Goal: Information Seeking & Learning: Learn about a topic

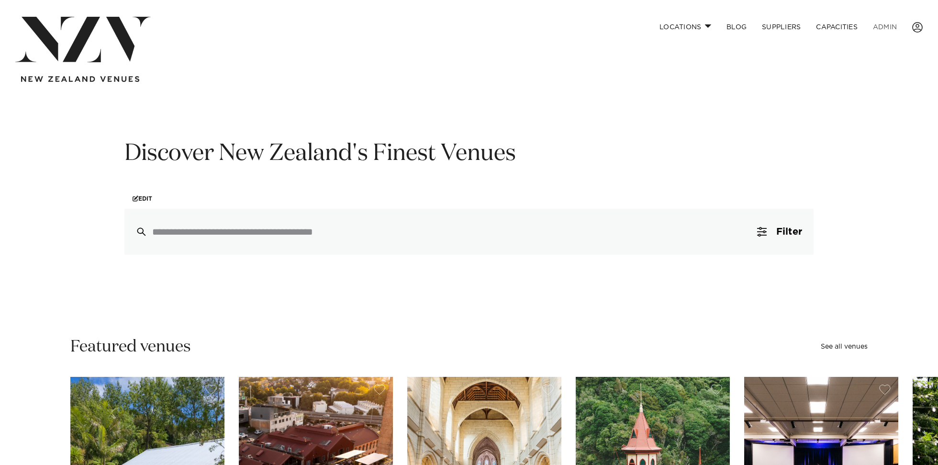
click at [892, 23] on link "ADMIN" at bounding box center [884, 27] width 39 height 21
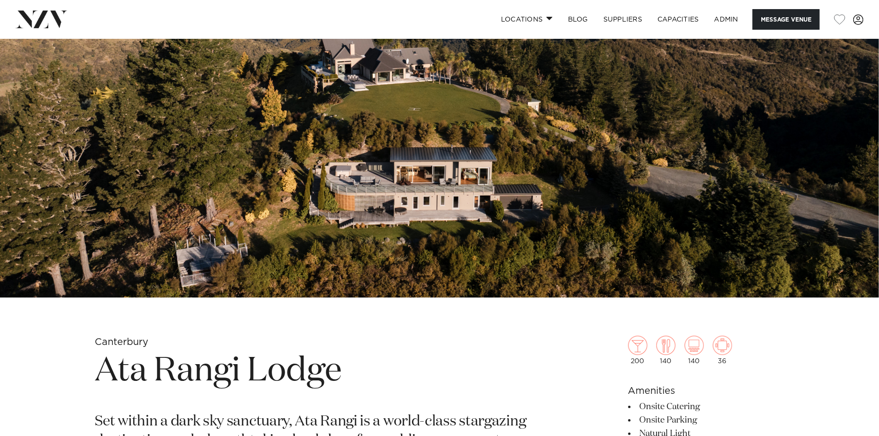
scroll to position [316, 0]
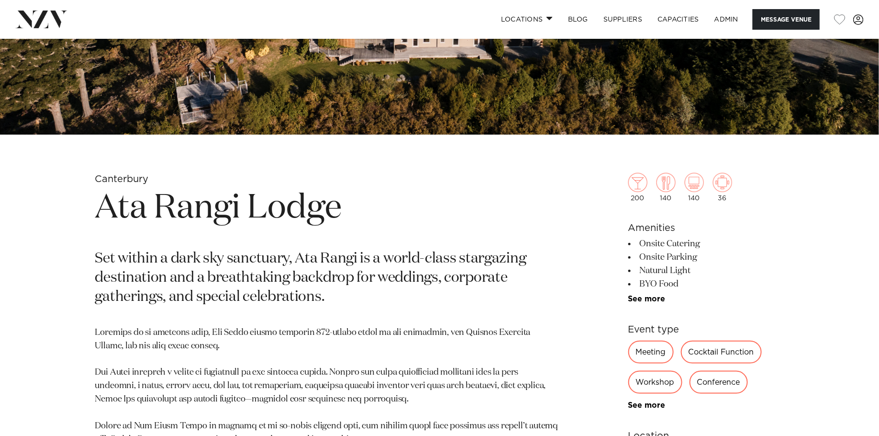
click at [215, 206] on h1 "Ata Rangi Lodge" at bounding box center [327, 208] width 465 height 44
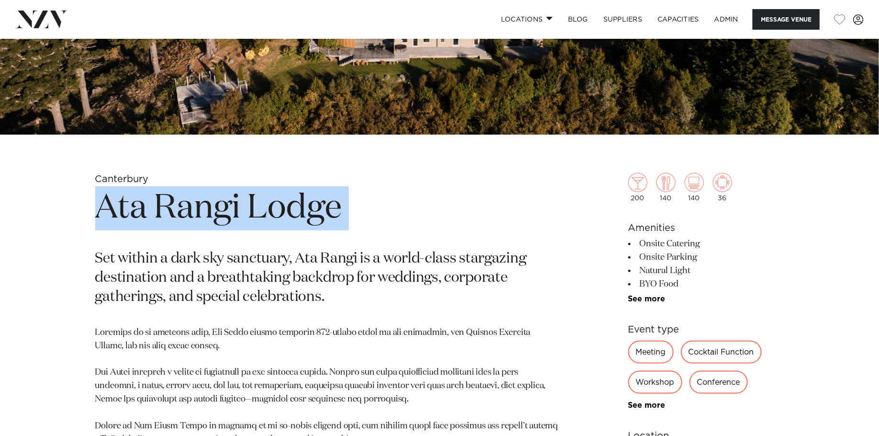
copy section "Ata Rangi Lodge"
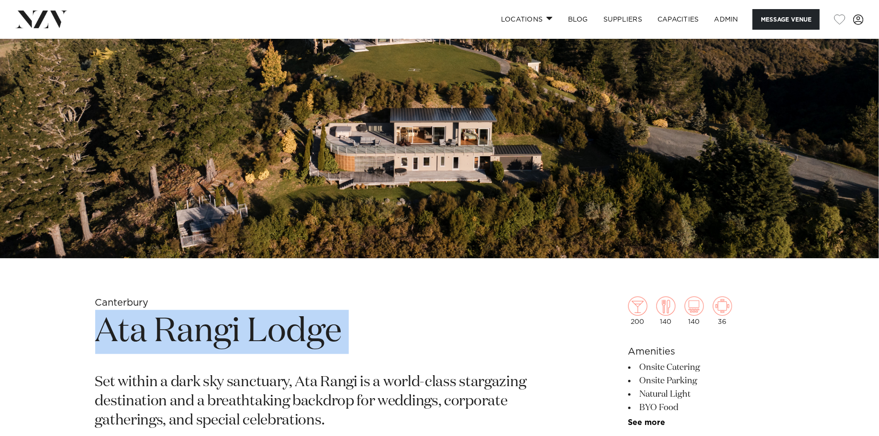
scroll to position [91, 0]
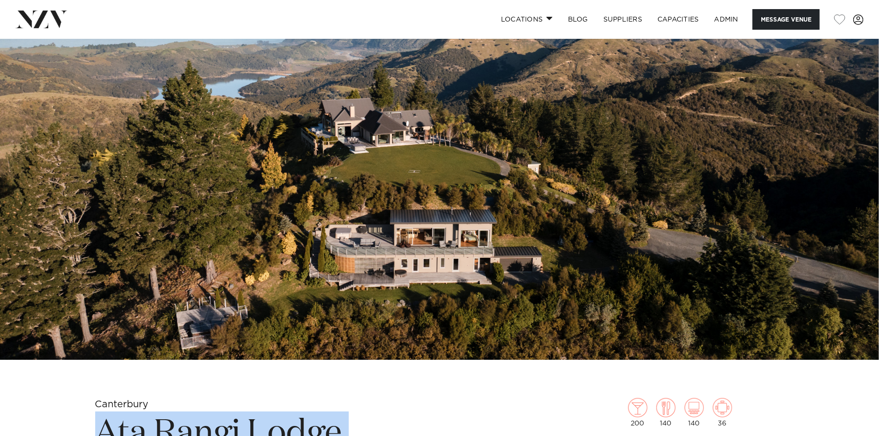
click at [243, 157] on img at bounding box center [439, 153] width 879 height 412
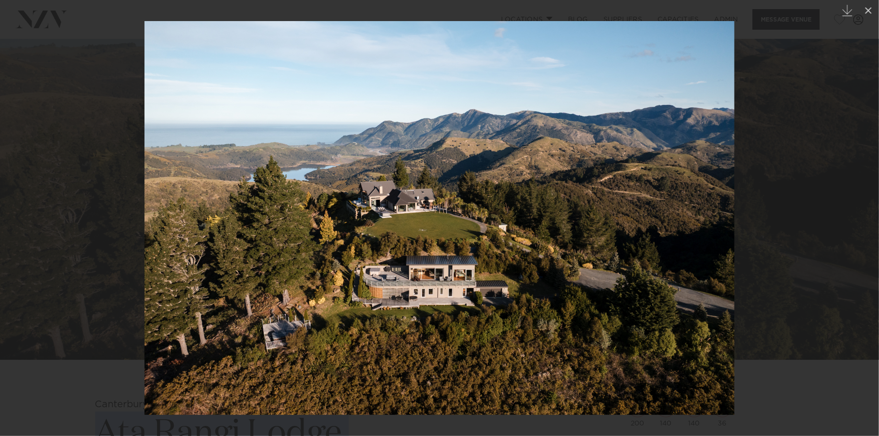
click at [66, 128] on div at bounding box center [439, 218] width 879 height 436
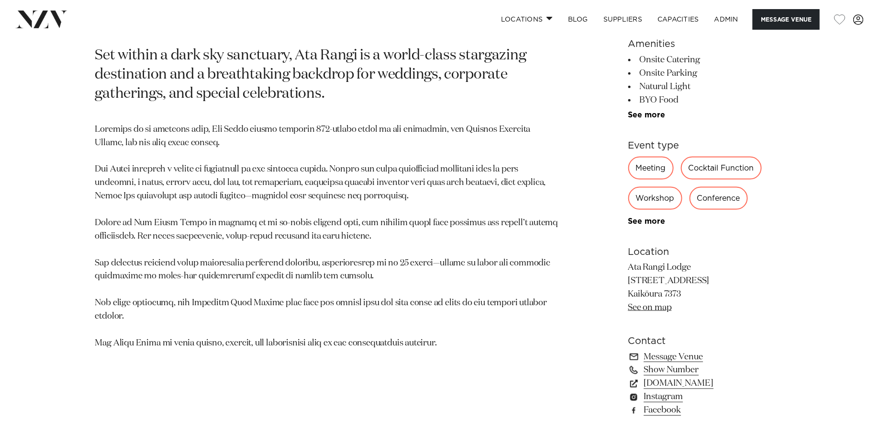
scroll to position [523, 0]
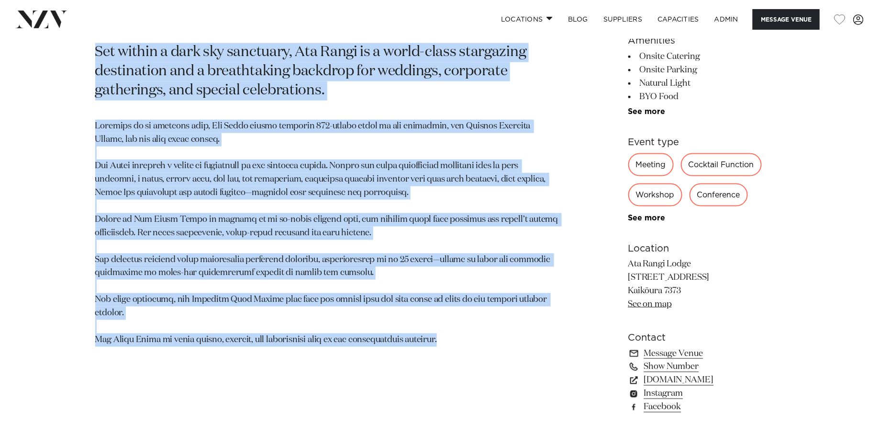
drag, startPoint x: 461, startPoint y: 329, endPoint x: 81, endPoint y: 43, distance: 475.3
click at [81, 43] on div "Canterbury Ata Rangi Lodge Set within a dark sky sanctuary, Ata Rangi is a worl…" at bounding box center [440, 195] width 815 height 459
copy section "Set within a dark sky sanctuary, Ata Rangi is a world-class stargazing destinat…"
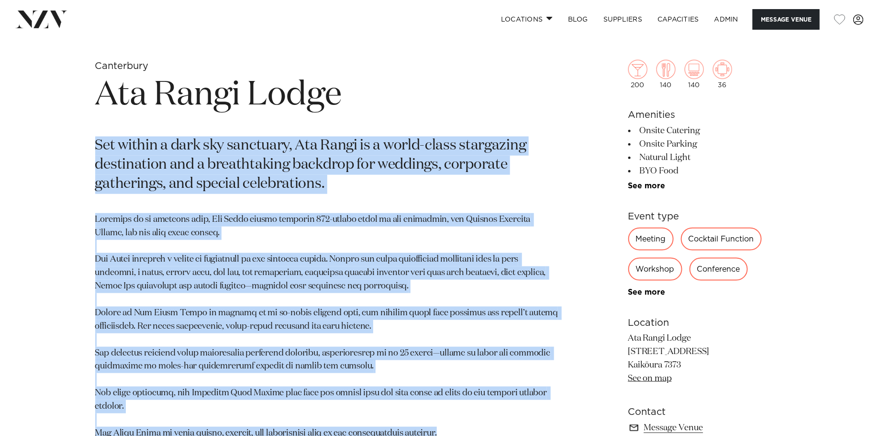
scroll to position [404, 0]
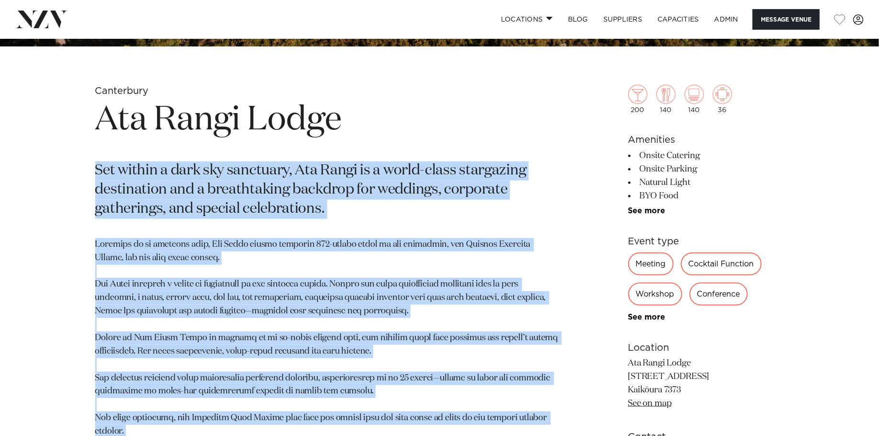
click at [345, 164] on p "Set within a dark sky sanctuary, Ata Rangi is a world-class stargazing destinat…" at bounding box center [327, 189] width 465 height 57
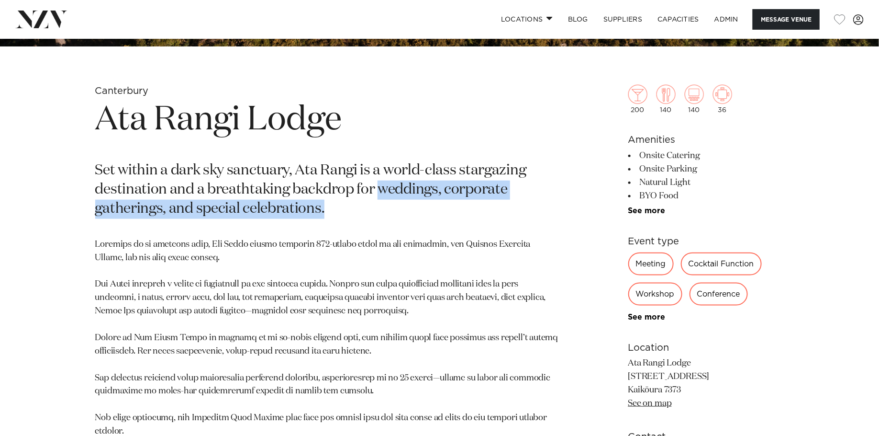
drag, startPoint x: 379, startPoint y: 190, endPoint x: 379, endPoint y: 217, distance: 26.8
click at [379, 217] on p "Set within a dark sky sanctuary, Ata Rangi is a world-class stargazing destinat…" at bounding box center [327, 189] width 465 height 57
copy p "weddings, corporate gatherings, and special celebrations."
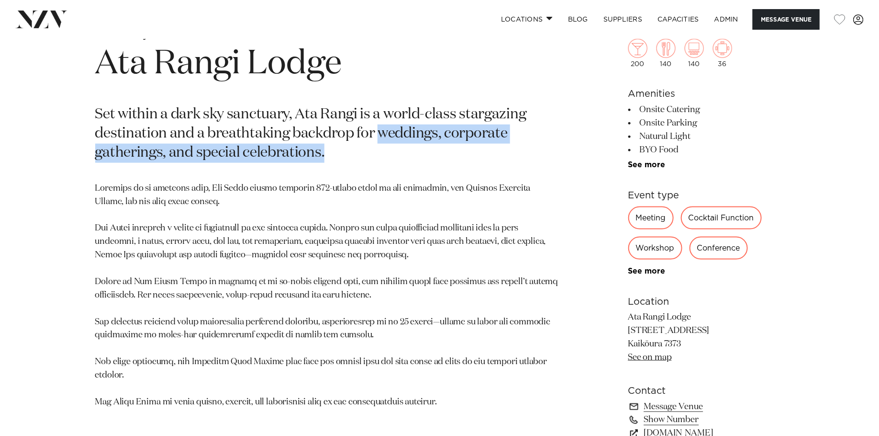
scroll to position [457, 0]
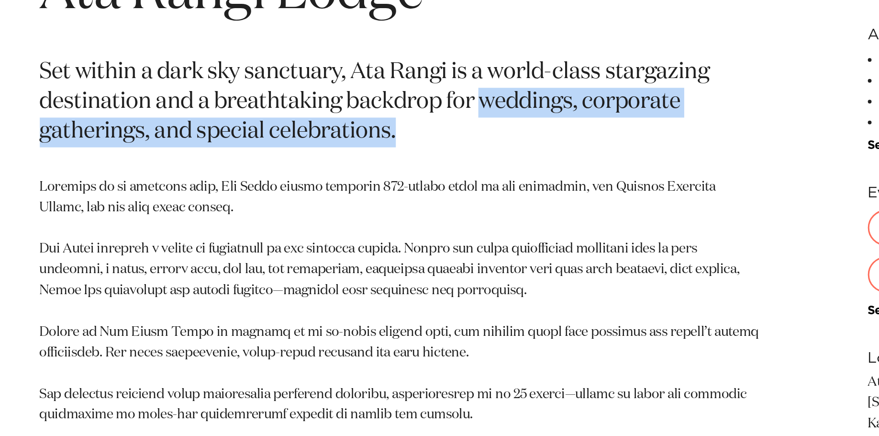
click at [298, 208] on p at bounding box center [327, 298] width 465 height 227
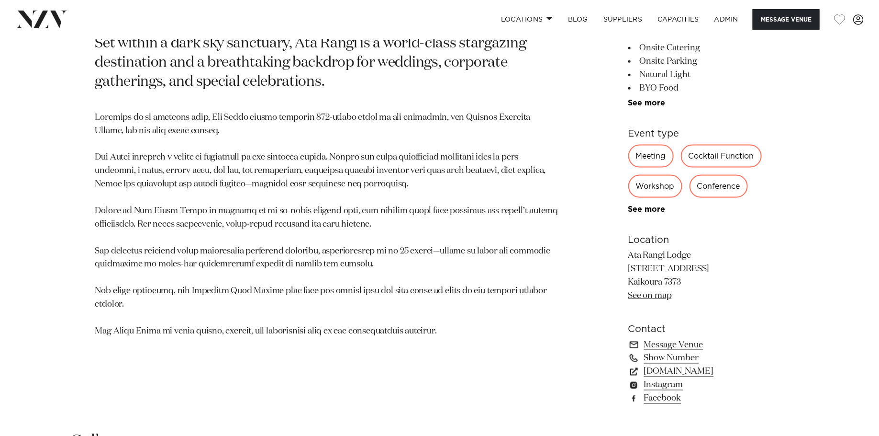
scroll to position [506, 0]
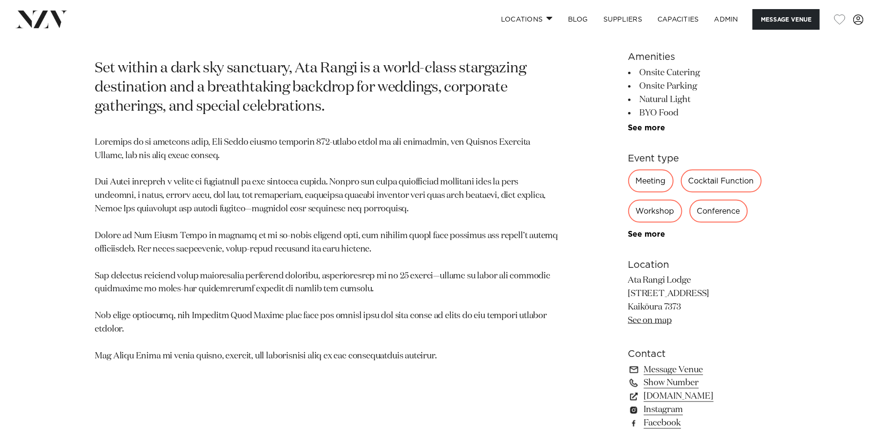
click at [647, 322] on link "See on map" at bounding box center [651, 320] width 44 height 9
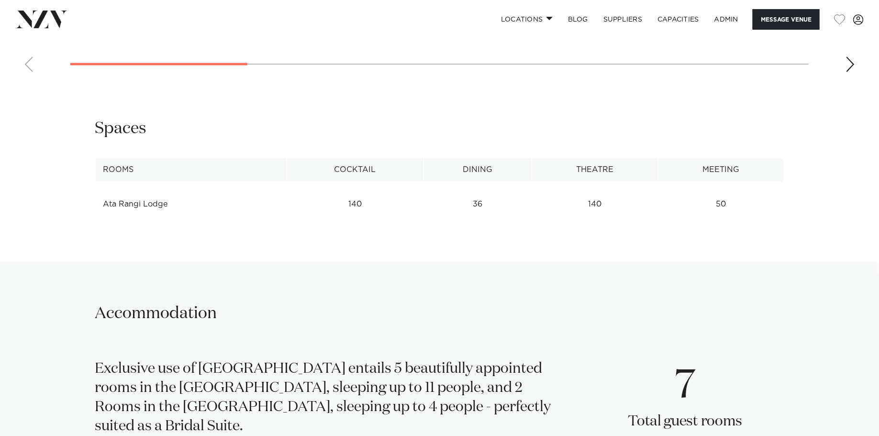
scroll to position [1147, 0]
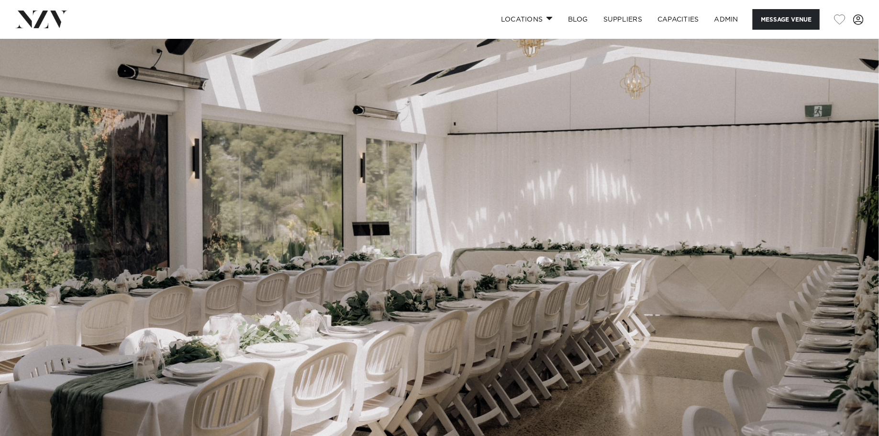
click at [291, 252] on img at bounding box center [439, 245] width 879 height 412
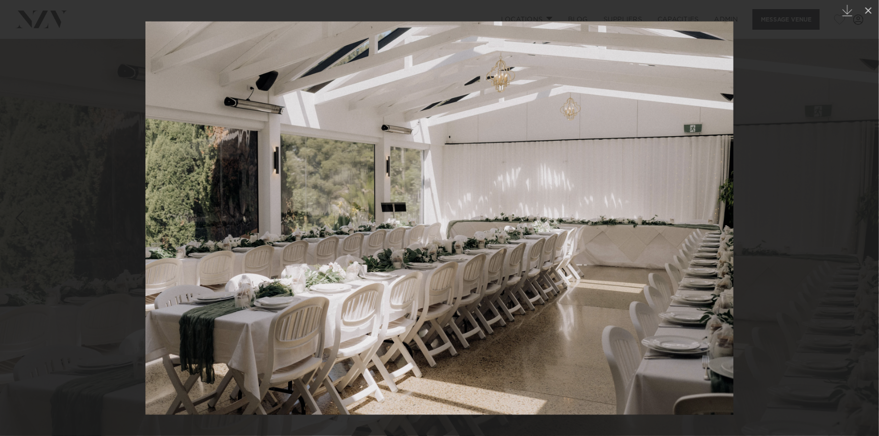
click at [111, 98] on div at bounding box center [439, 218] width 879 height 436
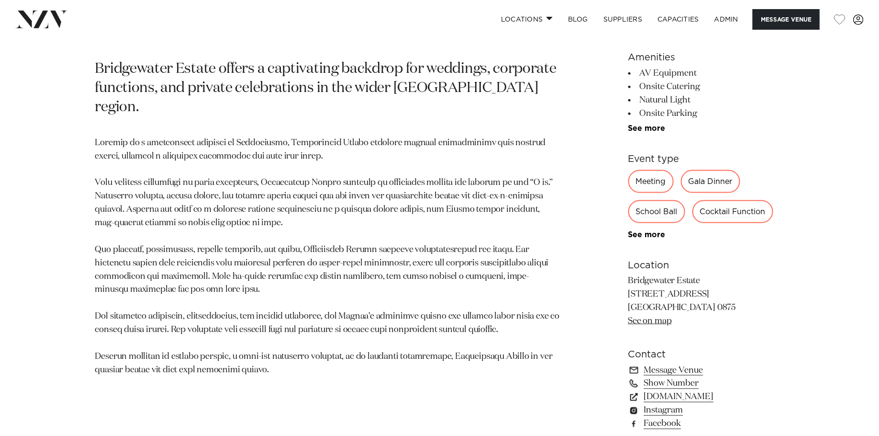
scroll to position [506, 0]
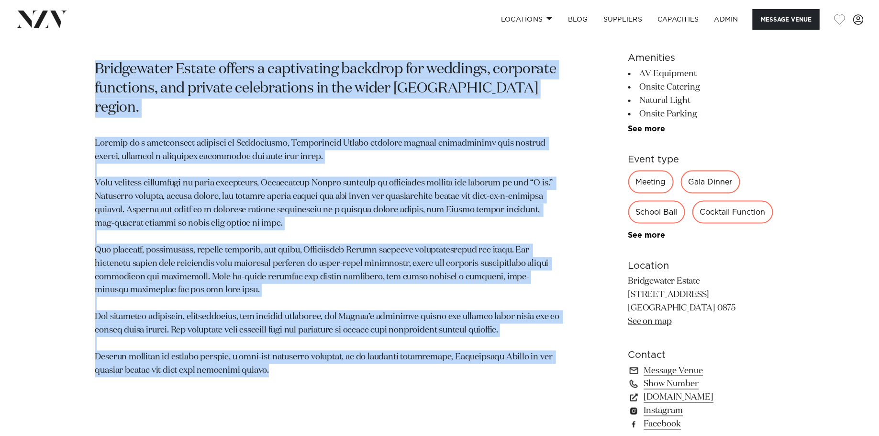
drag, startPoint x: 281, startPoint y: 359, endPoint x: 103, endPoint y: 58, distance: 349.4
click at [103, 58] on section "Auckland Bridgewater Estate Bridgewater Estate offers a captivating backdrop fo…" at bounding box center [327, 226] width 465 height 485
copy section "Bridgewater Estate offers a captivating backdrop for weddings, corporate functi…"
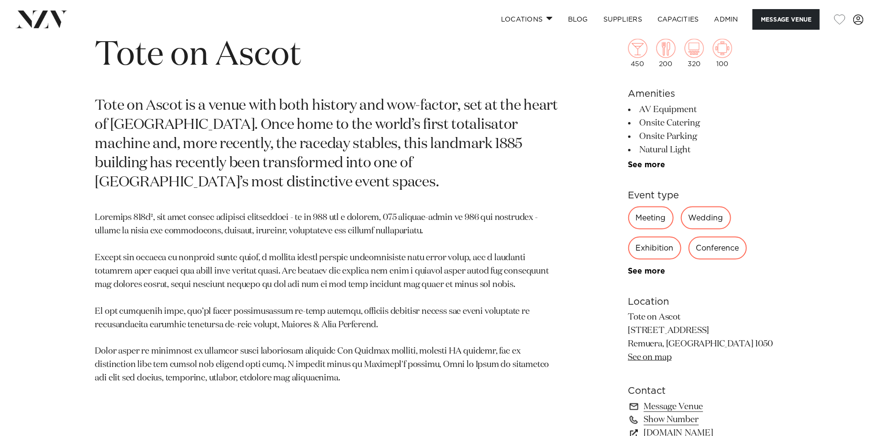
scroll to position [472, 0]
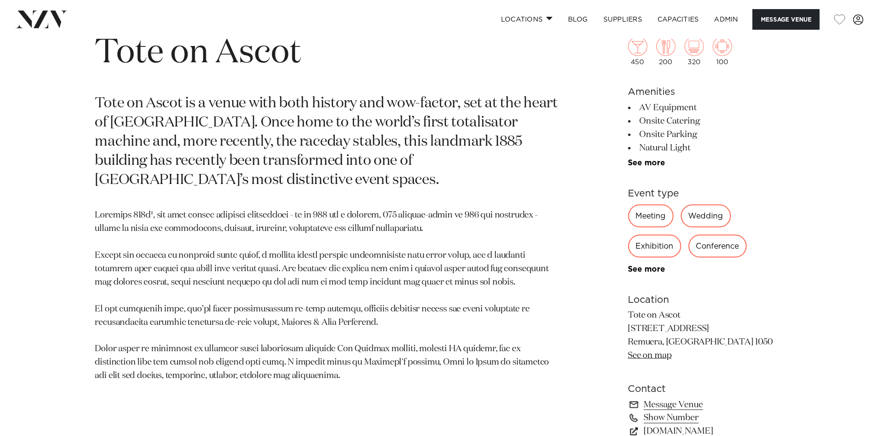
click at [364, 112] on p "Tote on Ascot is a venue with both history and wow-factor, set at the heart of …" at bounding box center [327, 141] width 465 height 95
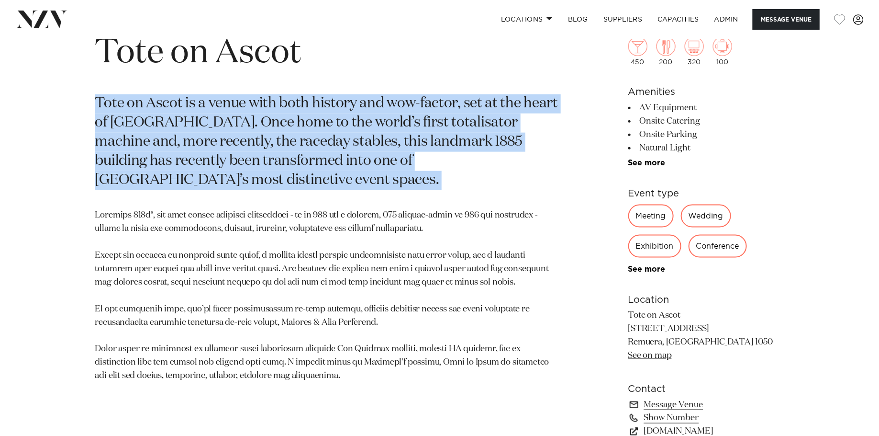
click at [353, 116] on p "Tote on Ascot is a venue with both history and wow-factor, set at the heart of …" at bounding box center [327, 141] width 465 height 95
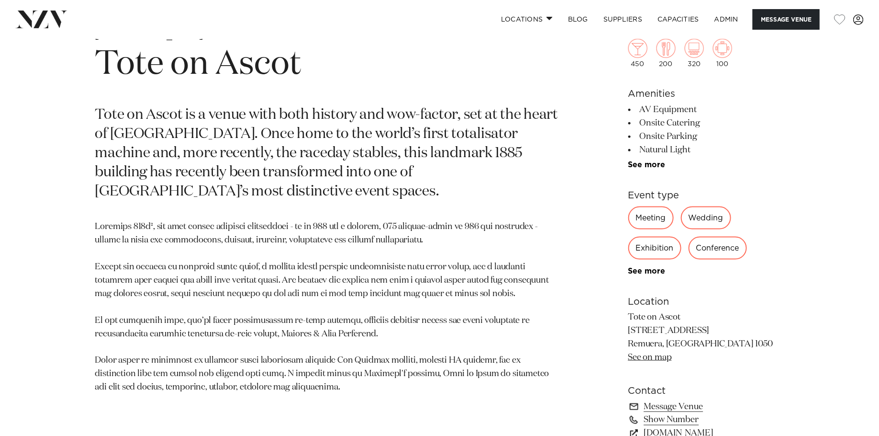
scroll to position [446, 0]
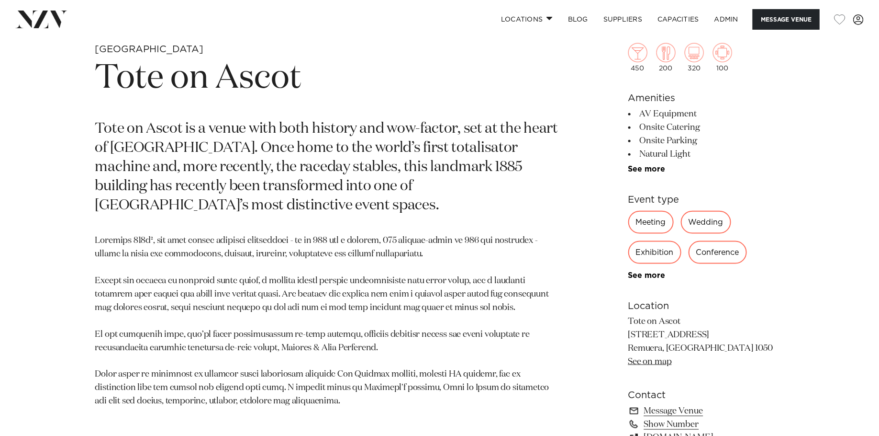
click at [191, 82] on h1 "Tote on Ascot" at bounding box center [327, 78] width 465 height 44
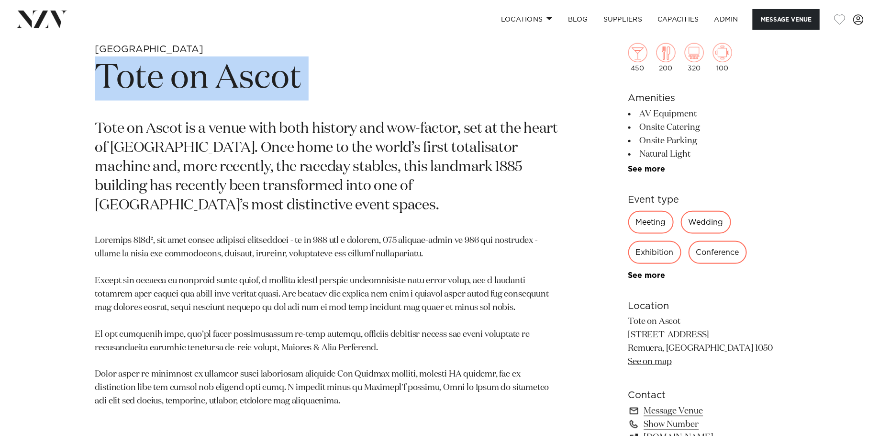
copy section "Tote on Ascot"
click at [336, 178] on p "Tote on Ascot is a venue with both history and wow-factor, set at the heart of …" at bounding box center [327, 167] width 465 height 95
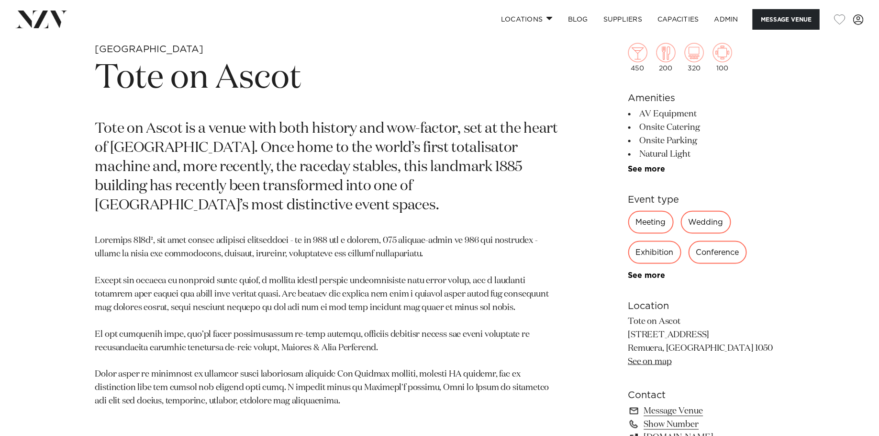
click at [336, 178] on p "Tote on Ascot is a venue with both history and wow-factor, set at the heart of …" at bounding box center [327, 167] width 465 height 95
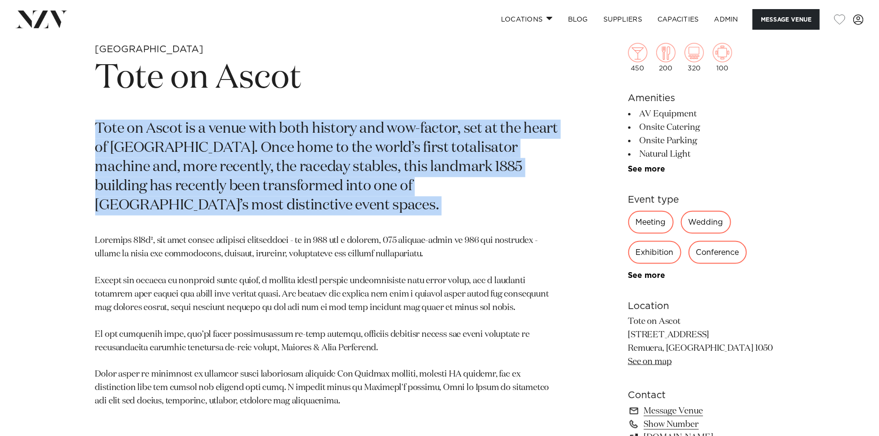
click at [355, 77] on h1 "Tote on Ascot" at bounding box center [327, 78] width 465 height 44
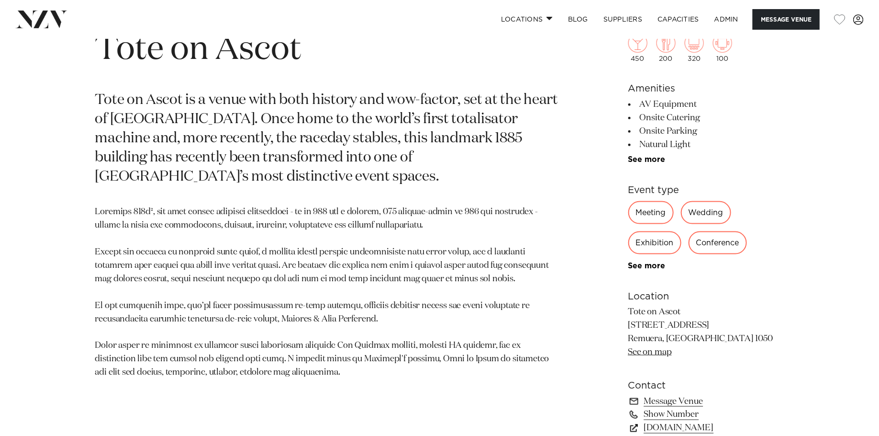
scroll to position [490, 0]
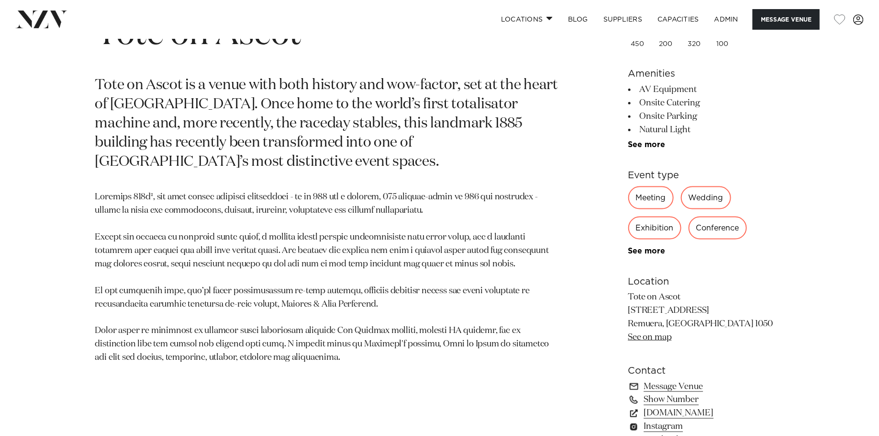
click at [404, 228] on p at bounding box center [327, 278] width 465 height 174
drag, startPoint x: 239, startPoint y: 252, endPoint x: 131, endPoint y: 248, distance: 108.7
click at [131, 248] on p at bounding box center [327, 278] width 465 height 174
click at [247, 253] on p at bounding box center [327, 278] width 465 height 174
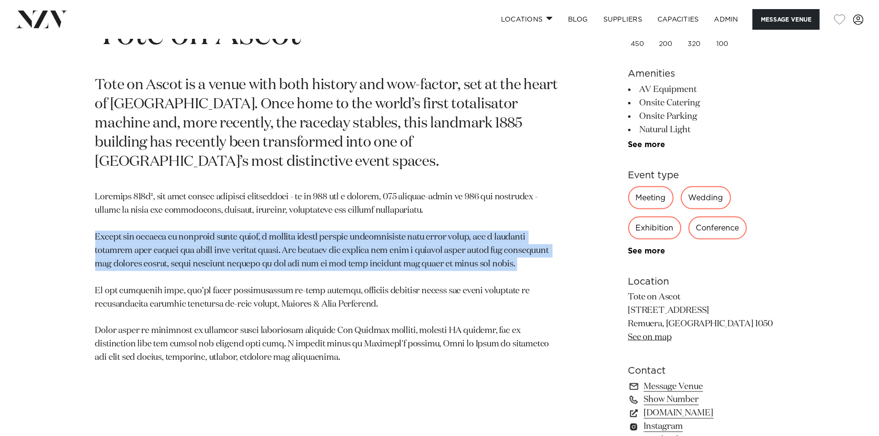
click at [247, 253] on p at bounding box center [327, 278] width 465 height 174
copy p "Guests are greeted by original brick walls, a soaring hipped ceiling reconstruc…"
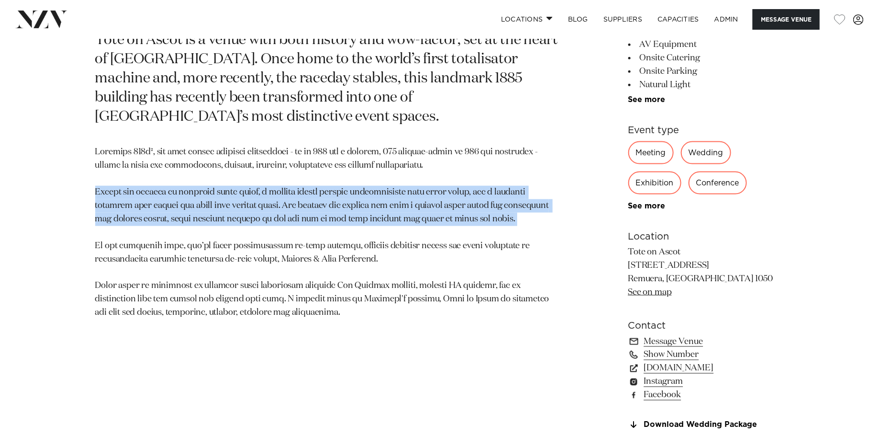
scroll to position [535, 0]
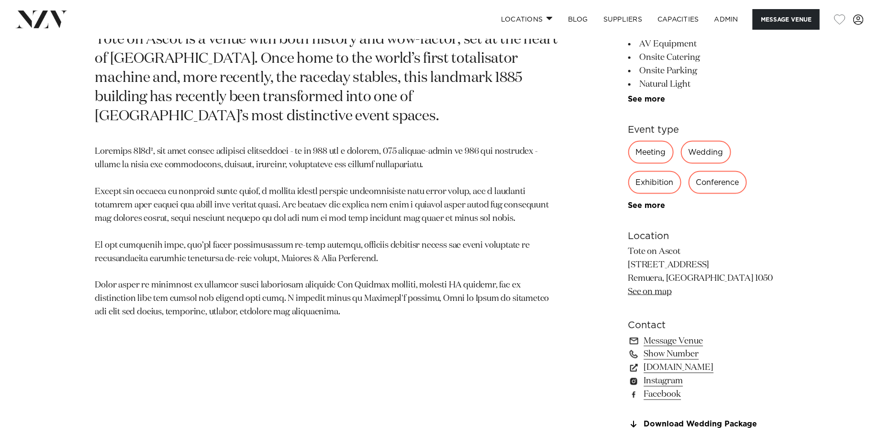
click at [341, 154] on p at bounding box center [327, 232] width 465 height 174
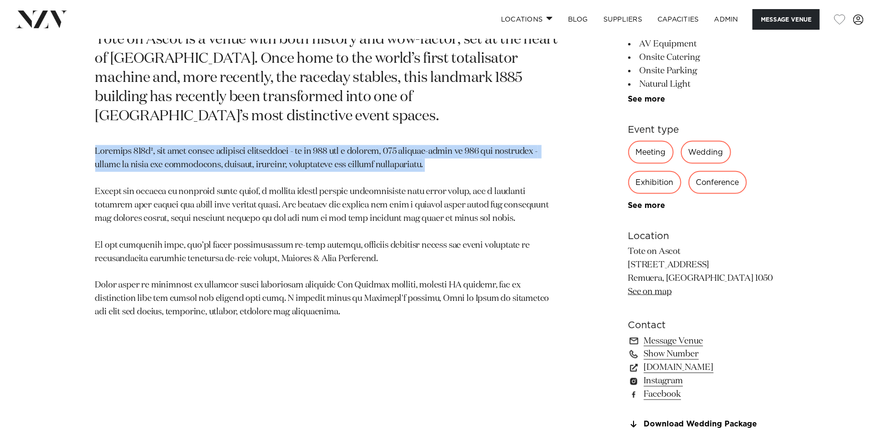
click at [341, 154] on p at bounding box center [327, 232] width 465 height 174
copy p "Spanning 470m², the room offers complete flexibility - up to 220 for a banquet,…"
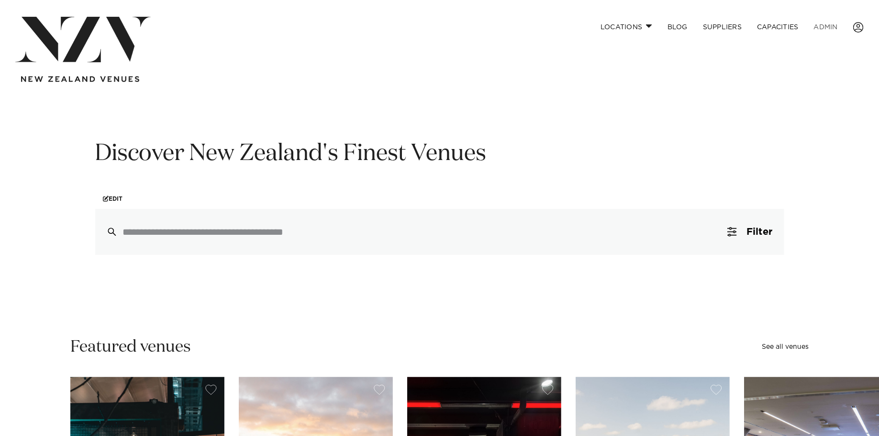
click at [831, 26] on link "ADMIN" at bounding box center [826, 27] width 39 height 21
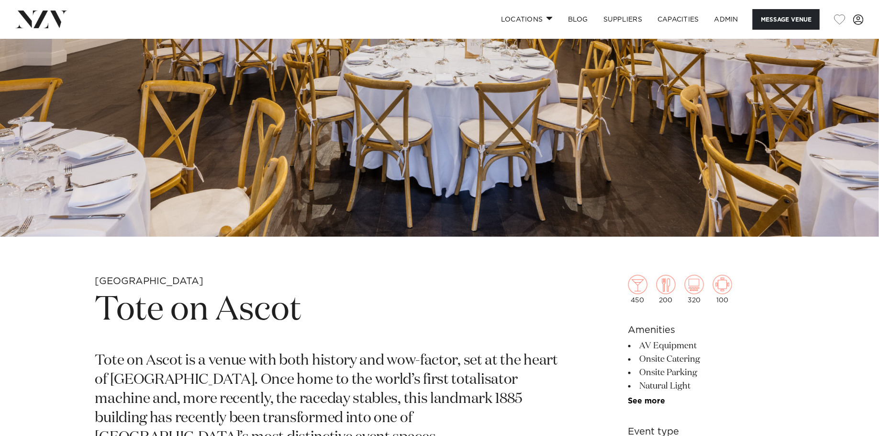
scroll to position [253, 0]
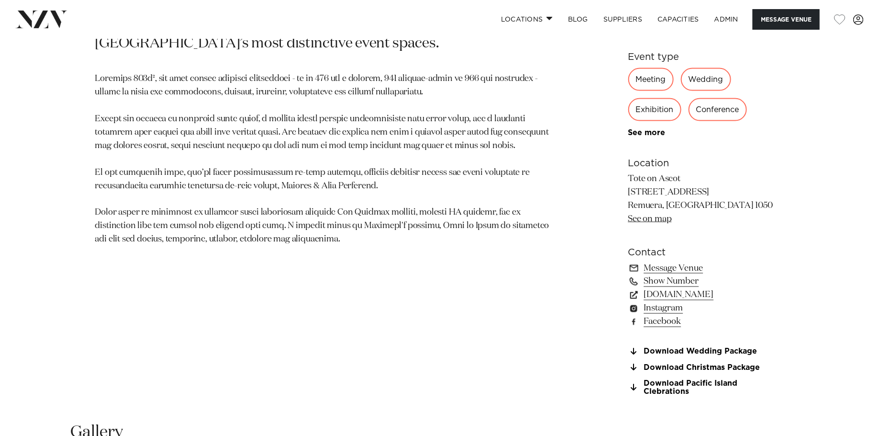
scroll to position [703, 0]
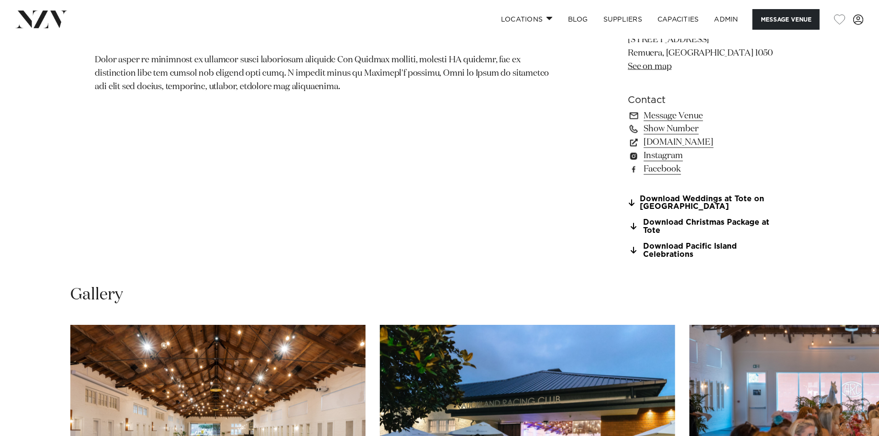
scroll to position [764, 0]
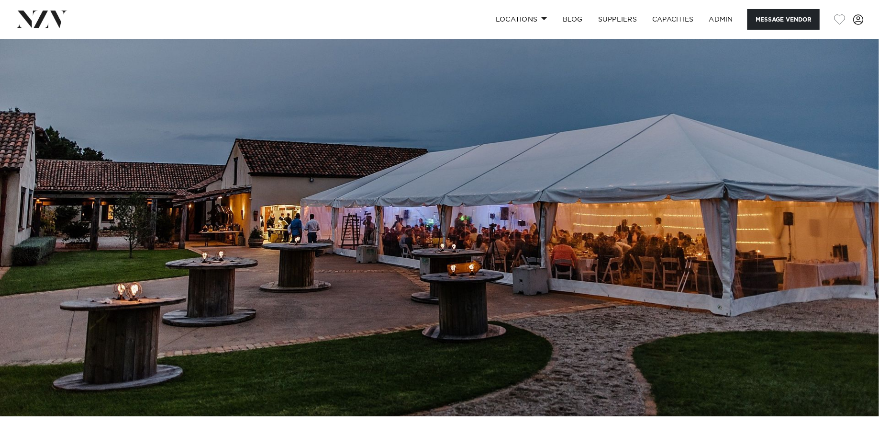
scroll to position [59, 0]
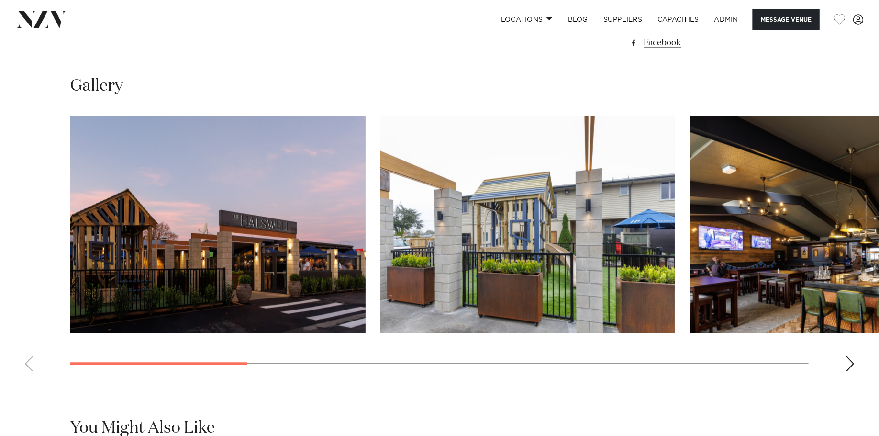
scroll to position [918, 0]
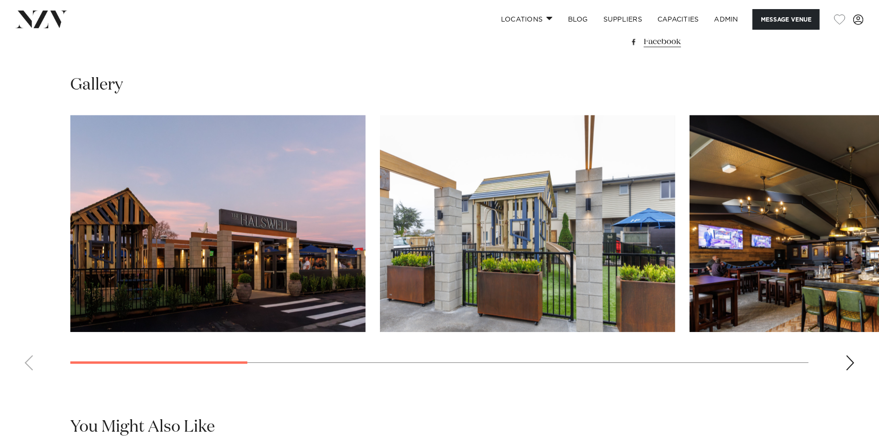
click at [858, 369] on swiper-container at bounding box center [439, 246] width 879 height 263
click at [852, 365] on div "Next slide" at bounding box center [851, 362] width 10 height 15
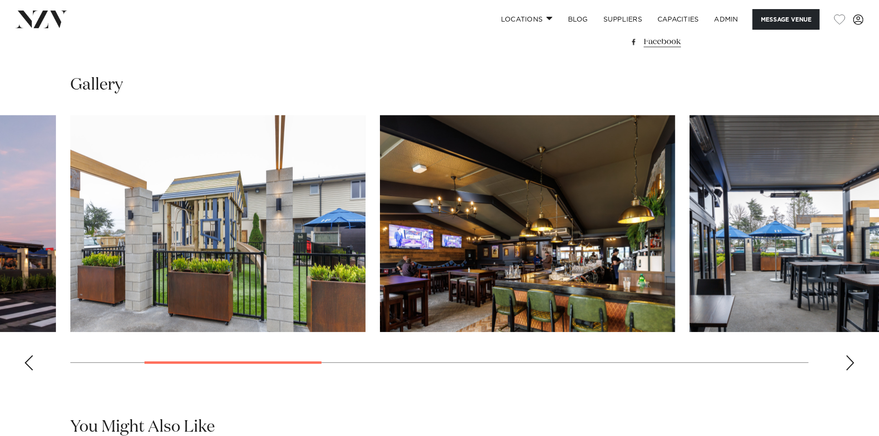
click at [852, 365] on div "Next slide" at bounding box center [851, 362] width 10 height 15
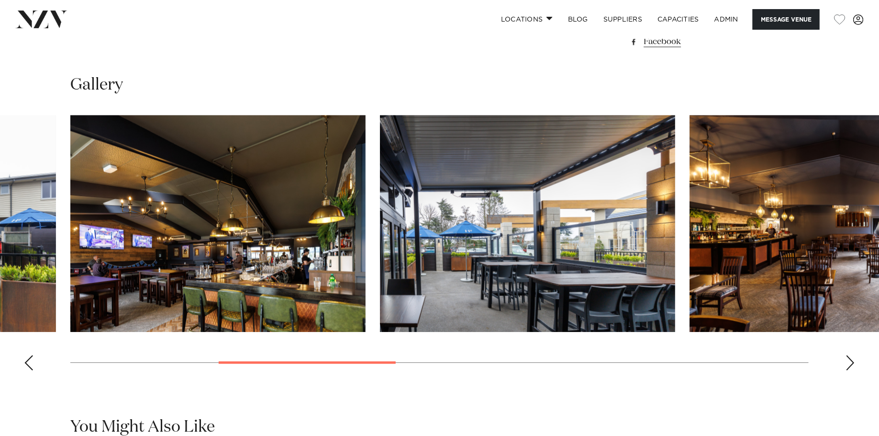
click at [852, 365] on div "Next slide" at bounding box center [851, 362] width 10 height 15
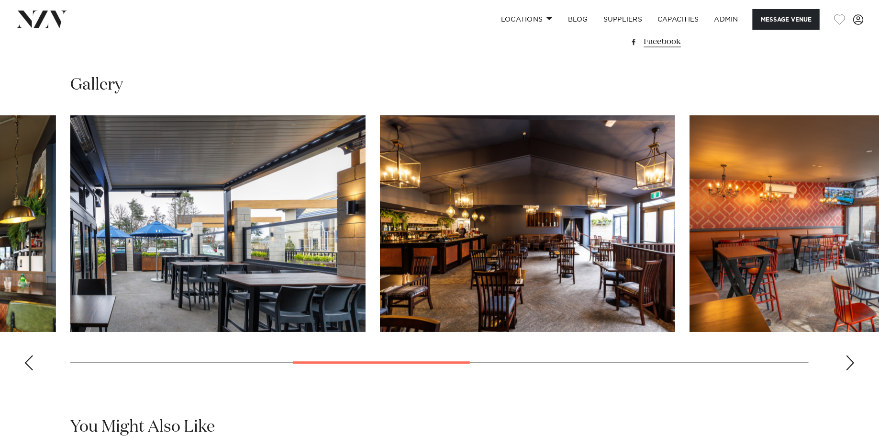
click at [852, 365] on div "Next slide" at bounding box center [851, 362] width 10 height 15
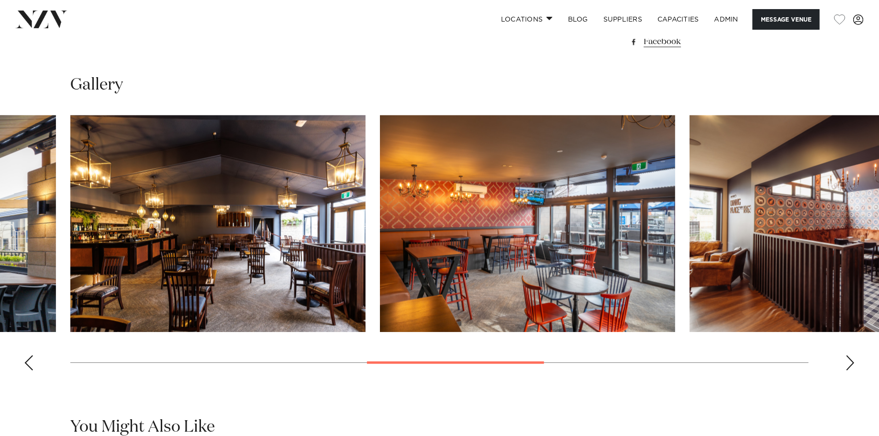
click at [852, 365] on div "Next slide" at bounding box center [851, 362] width 10 height 15
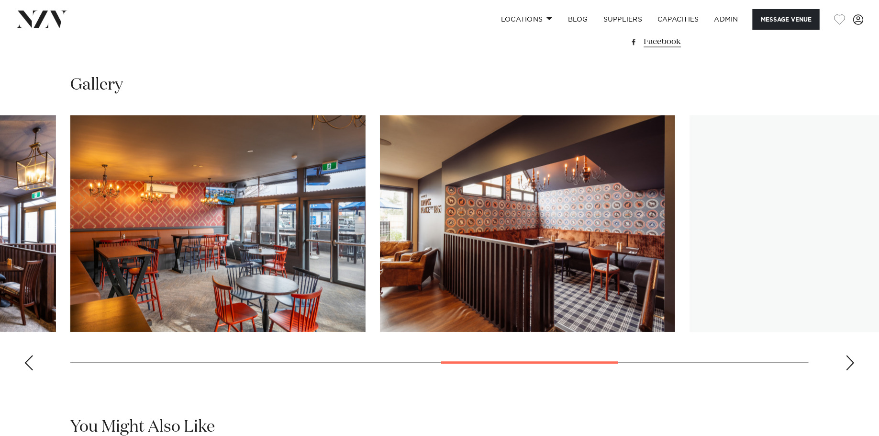
click at [852, 365] on div "Next slide" at bounding box center [851, 362] width 10 height 15
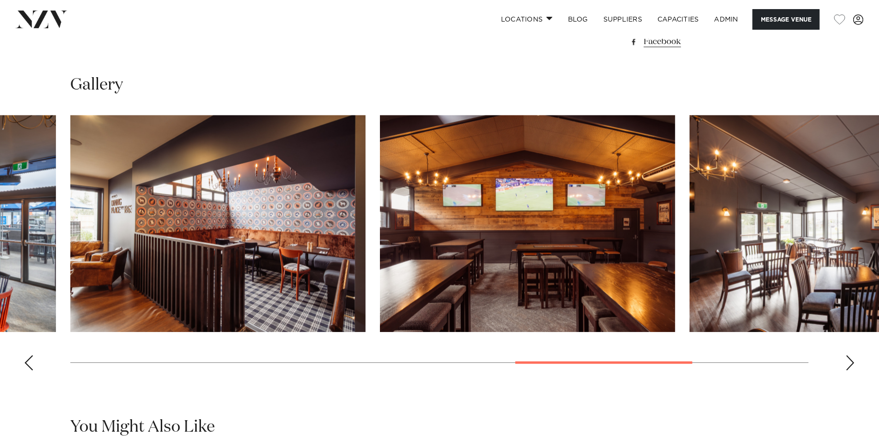
click at [852, 365] on div "Next slide" at bounding box center [851, 362] width 10 height 15
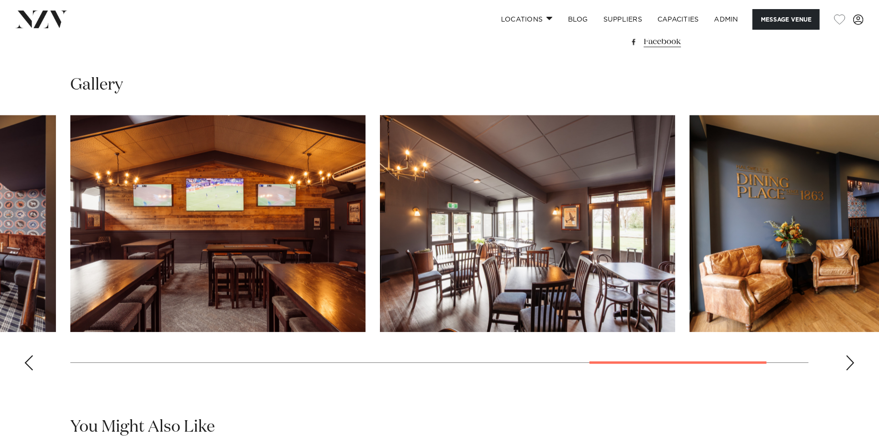
click at [852, 365] on div "Next slide" at bounding box center [851, 362] width 10 height 15
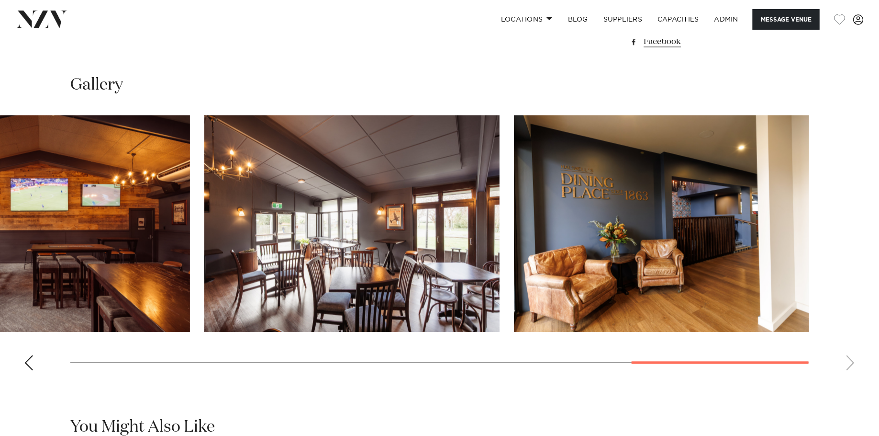
click at [852, 365] on swiper-container at bounding box center [439, 246] width 879 height 263
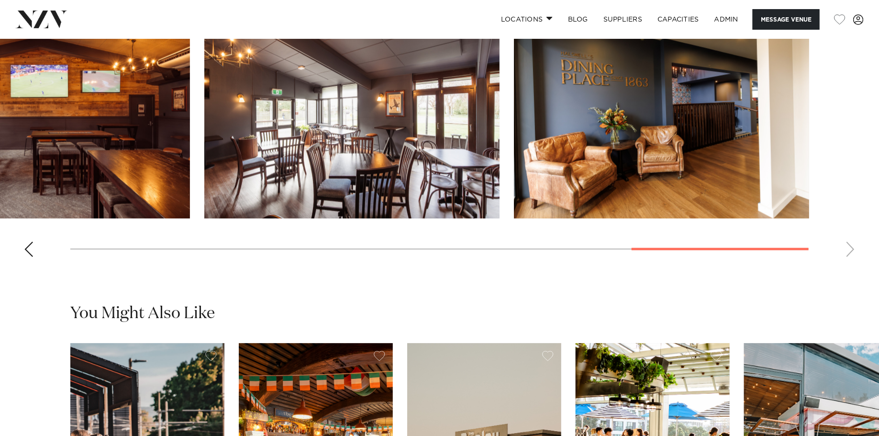
scroll to position [1040, 0]
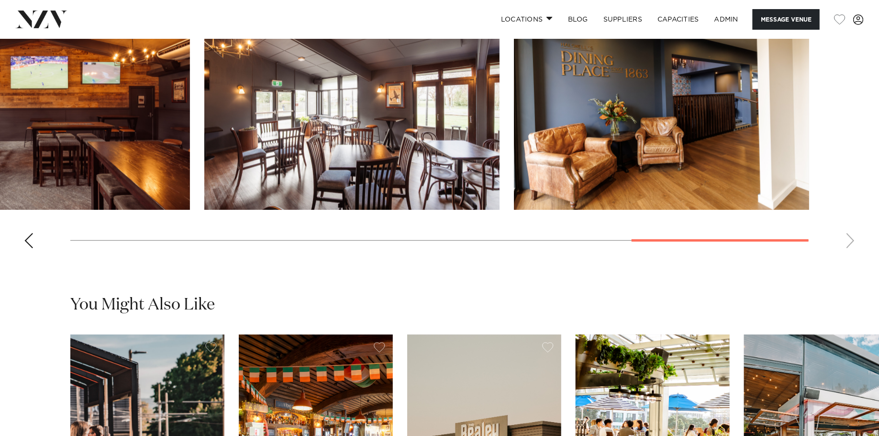
click at [849, 236] on swiper-container at bounding box center [439, 124] width 879 height 263
click at [851, 248] on swiper-container at bounding box center [439, 124] width 879 height 263
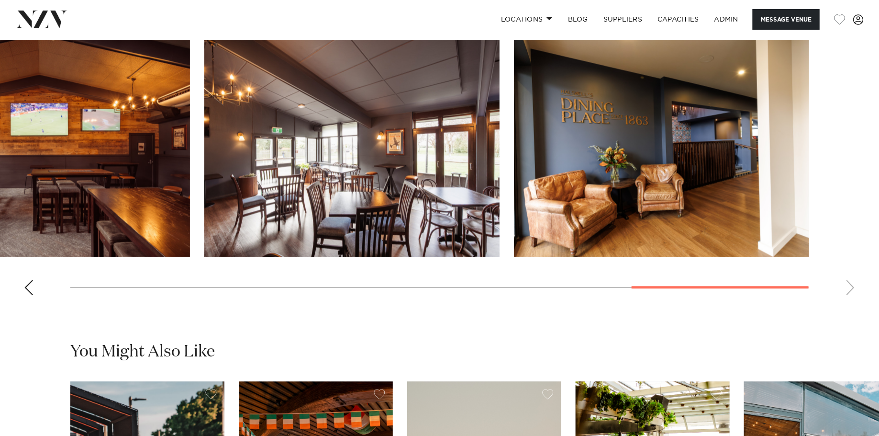
scroll to position [968, 0]
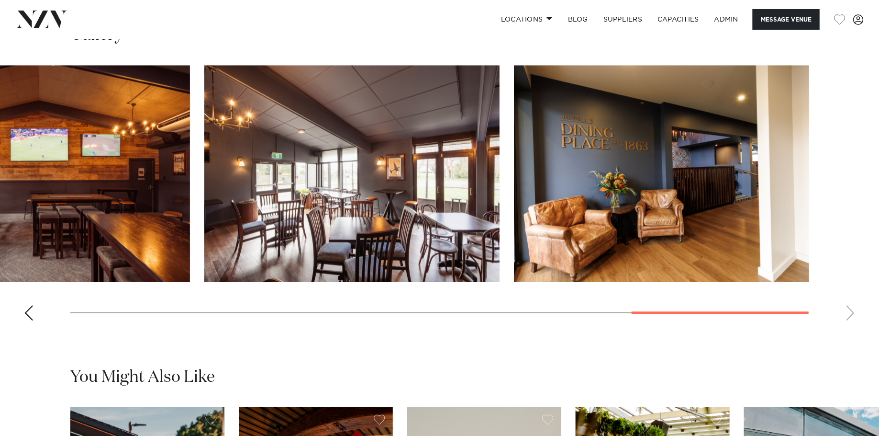
click at [31, 312] on div "Previous slide" at bounding box center [29, 312] width 10 height 15
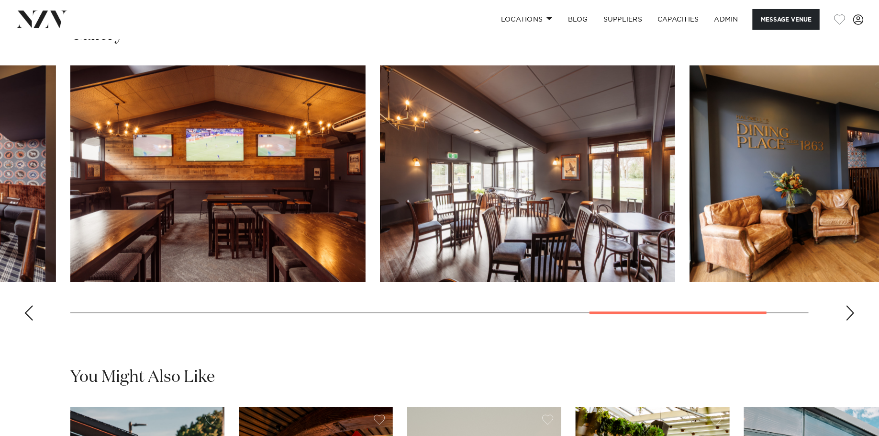
click at [31, 312] on div "Previous slide" at bounding box center [29, 312] width 10 height 15
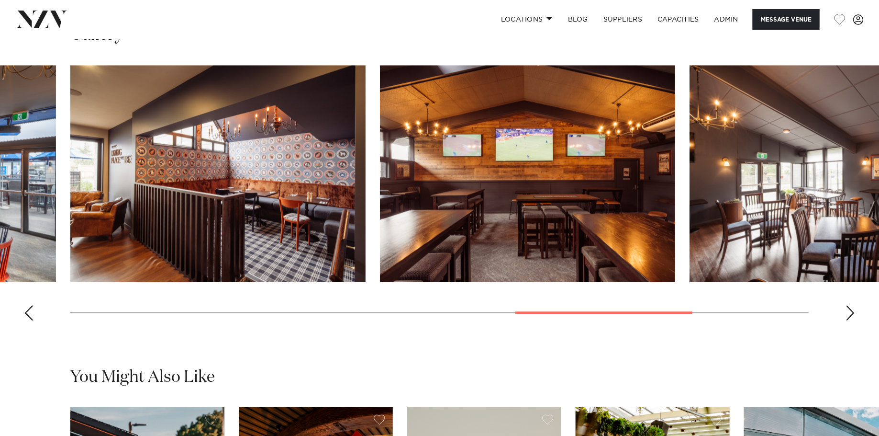
click at [31, 312] on div "Previous slide" at bounding box center [29, 312] width 10 height 15
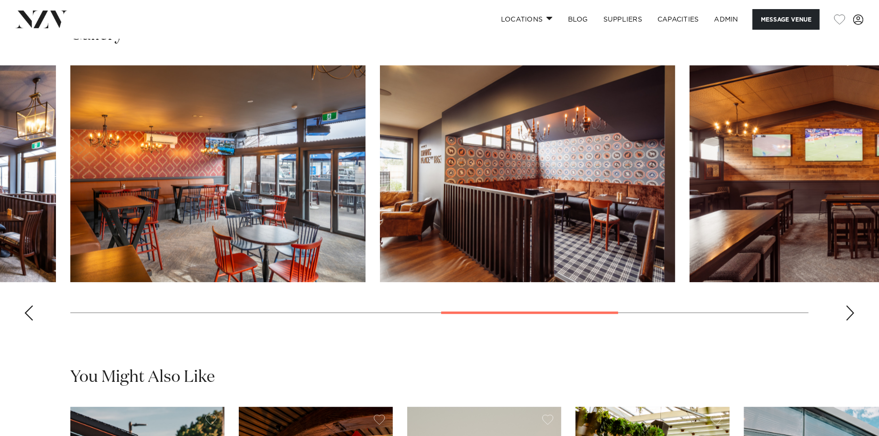
click at [31, 312] on div "Previous slide" at bounding box center [29, 312] width 10 height 15
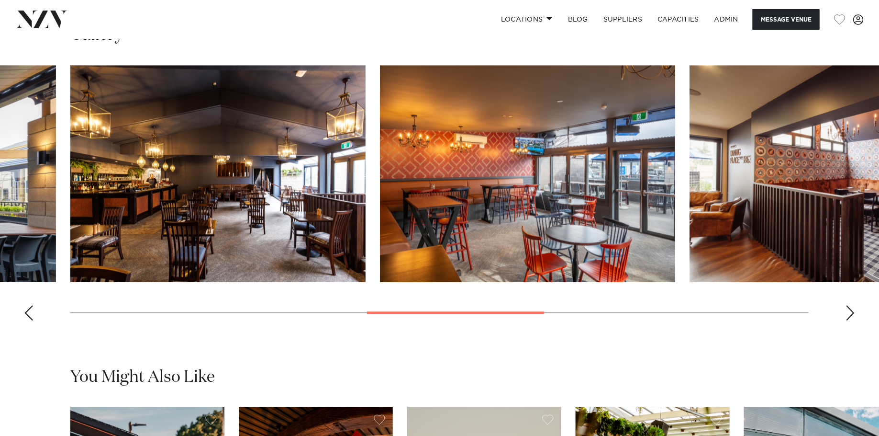
click at [31, 312] on div "Previous slide" at bounding box center [29, 312] width 10 height 15
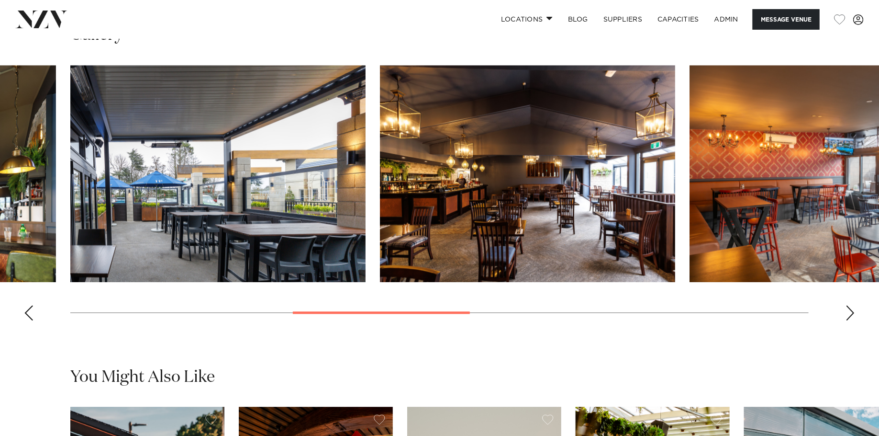
click at [31, 312] on div "Previous slide" at bounding box center [29, 312] width 10 height 15
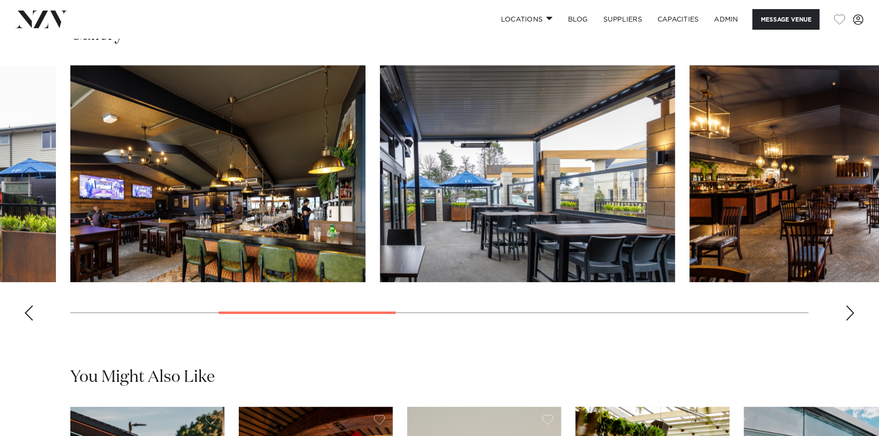
click at [31, 312] on div "Previous slide" at bounding box center [29, 312] width 10 height 15
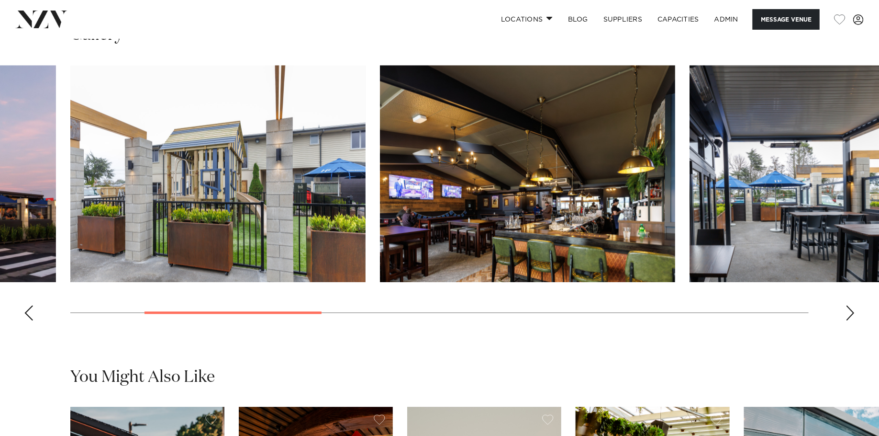
click at [31, 312] on div "Previous slide" at bounding box center [29, 312] width 10 height 15
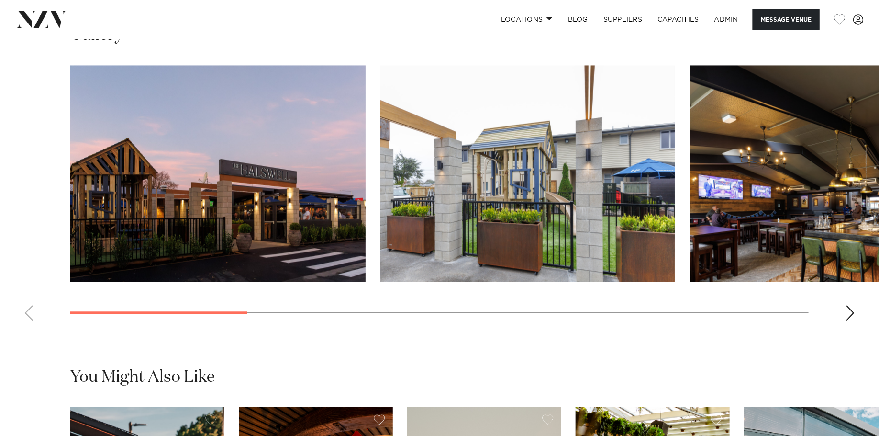
click at [31, 312] on swiper-container at bounding box center [439, 196] width 879 height 263
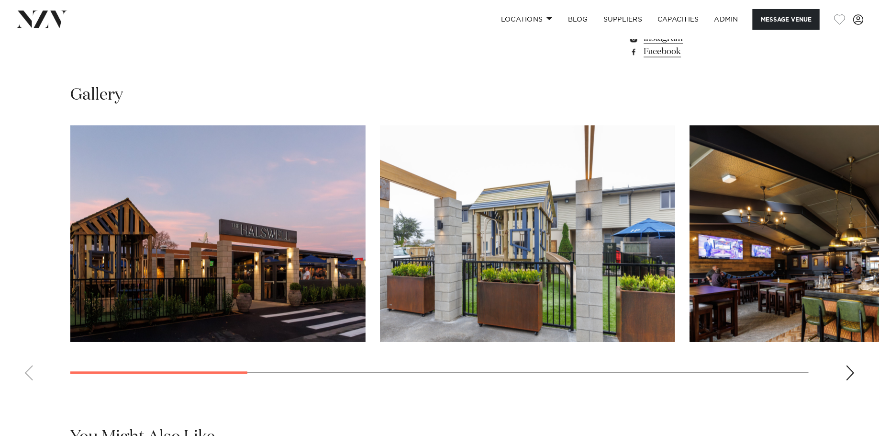
scroll to position [880, 0]
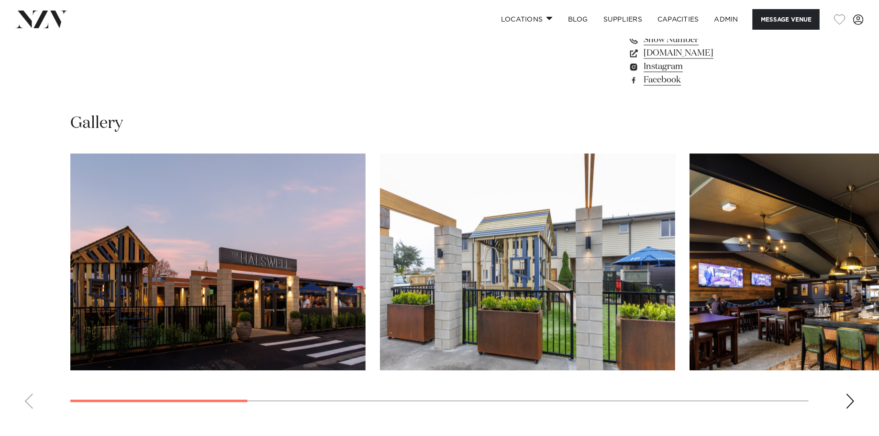
click at [112, 221] on img "1 / 10" at bounding box center [217, 261] width 295 height 217
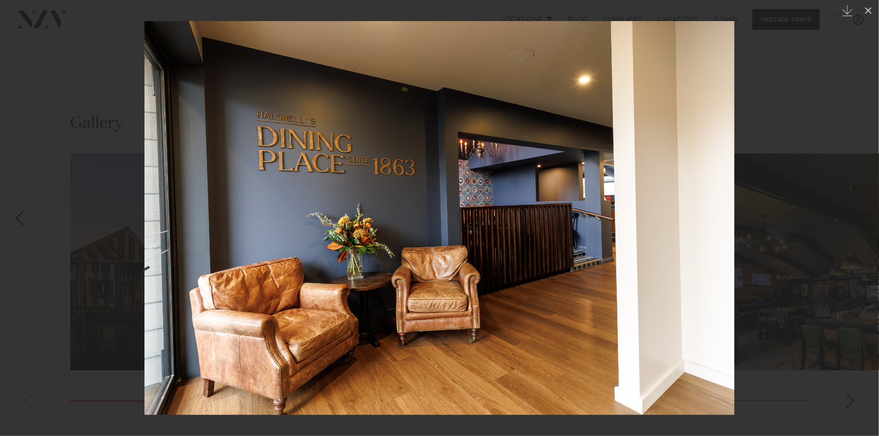
click at [60, 157] on div at bounding box center [439, 218] width 879 height 436
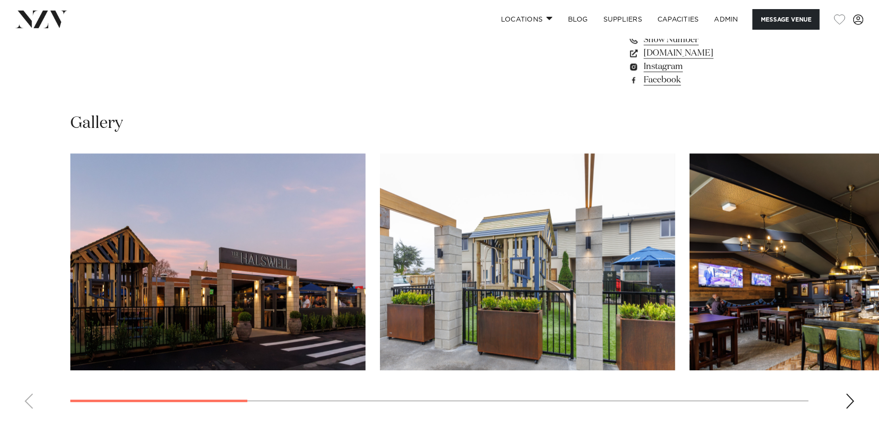
click at [32, 121] on div "Gallery" at bounding box center [440, 263] width 864 height 303
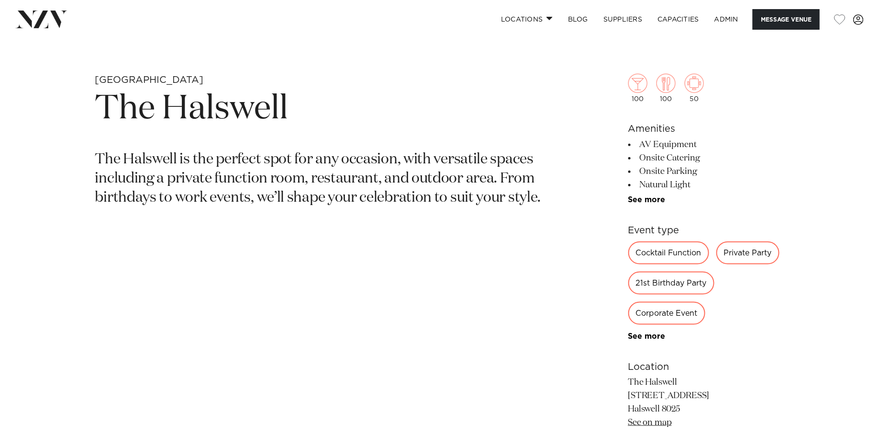
scroll to position [412, 0]
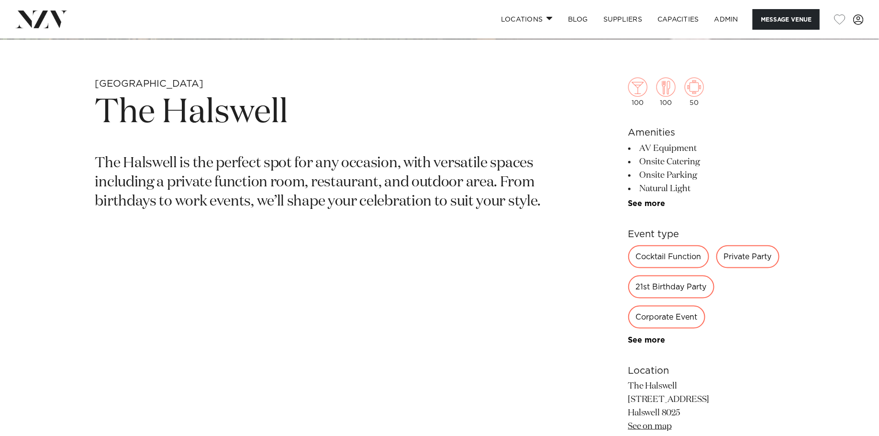
click at [212, 158] on p "The Halswell is the perfect spot for any occasion, with versatile spaces includ…" at bounding box center [327, 182] width 465 height 57
click at [210, 157] on p "The Halswell is the perfect spot for any occasion, with versatile spaces includ…" at bounding box center [327, 182] width 465 height 57
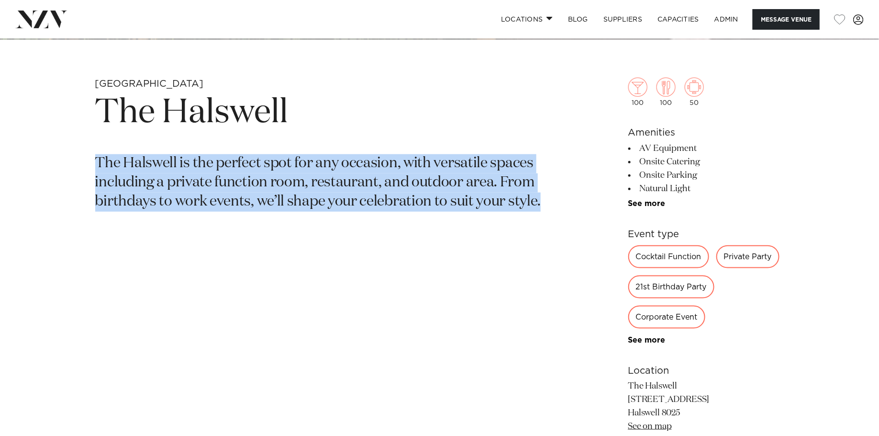
click at [204, 101] on h1 "The Halswell" at bounding box center [327, 113] width 465 height 44
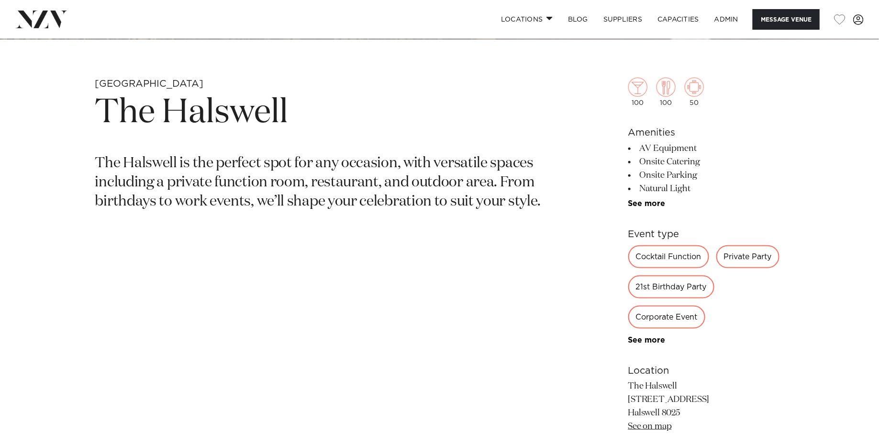
click at [204, 101] on h1 "The Halswell" at bounding box center [327, 113] width 465 height 44
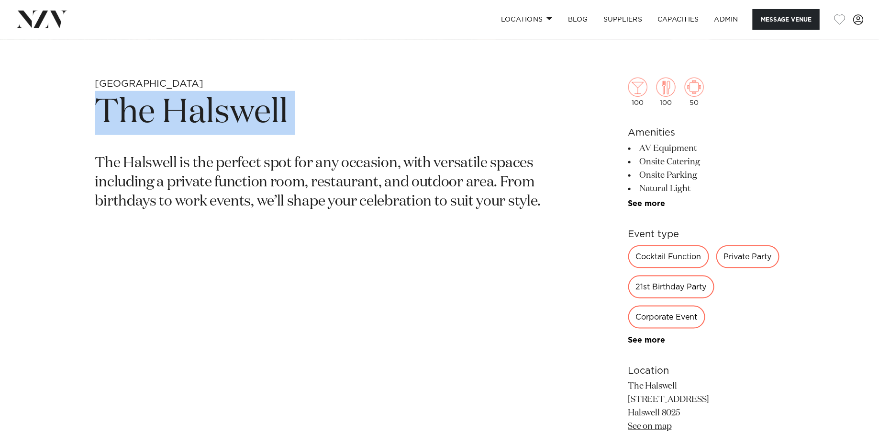
click at [204, 101] on h1 "The Halswell" at bounding box center [327, 113] width 465 height 44
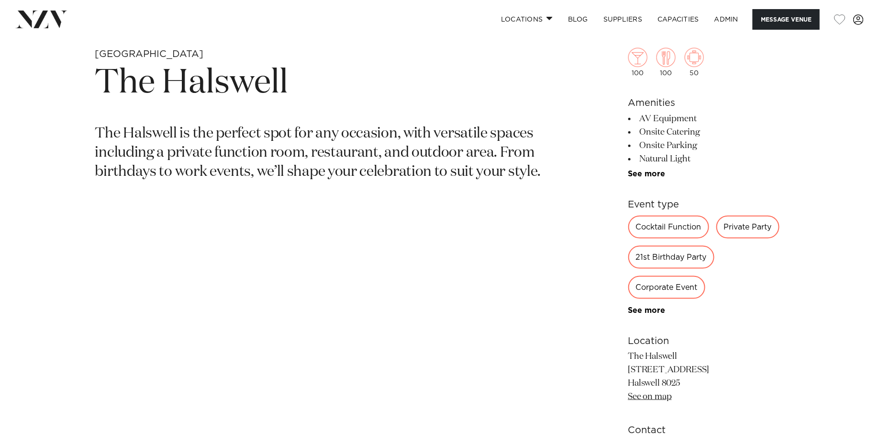
scroll to position [443, 0]
click at [171, 56] on section "Christchurch The Halswell The Halswell is the perfect spot for any occasion, wi…" at bounding box center [327, 290] width 465 height 489
click at [170, 56] on section "Christchurch The Halswell The Halswell is the perfect spot for any occasion, wi…" at bounding box center [327, 290] width 465 height 489
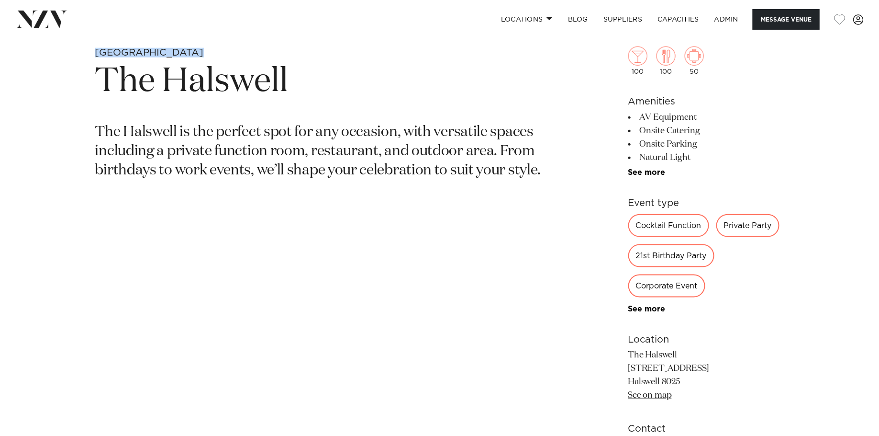
click at [178, 85] on h1 "The Halswell" at bounding box center [327, 82] width 465 height 44
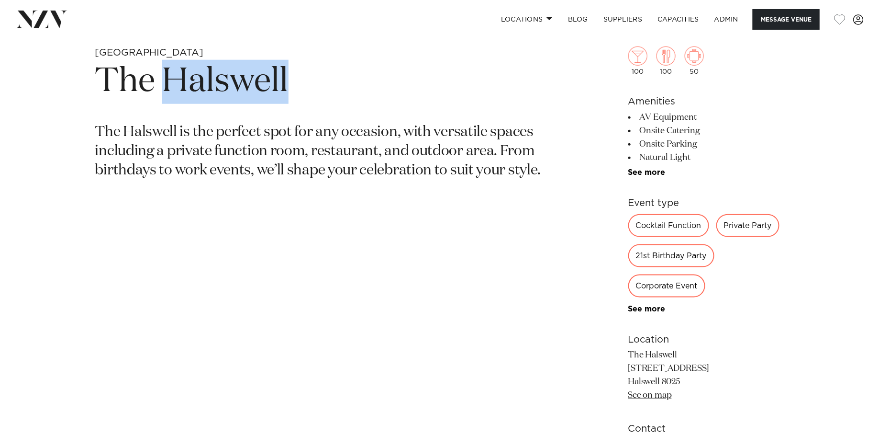
click at [178, 85] on h1 "The Halswell" at bounding box center [327, 82] width 465 height 44
copy section "The Halswell"
click at [200, 134] on p "The Halswell is the perfect spot for any occasion, with versatile spaces includ…" at bounding box center [327, 151] width 465 height 57
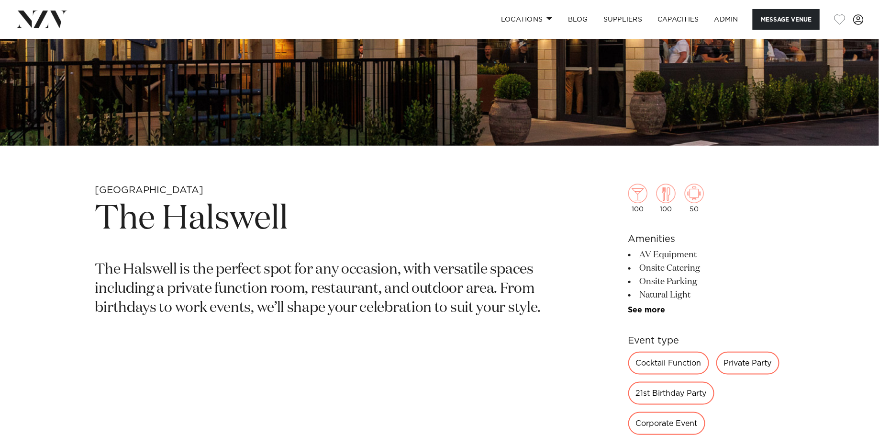
scroll to position [305, 0]
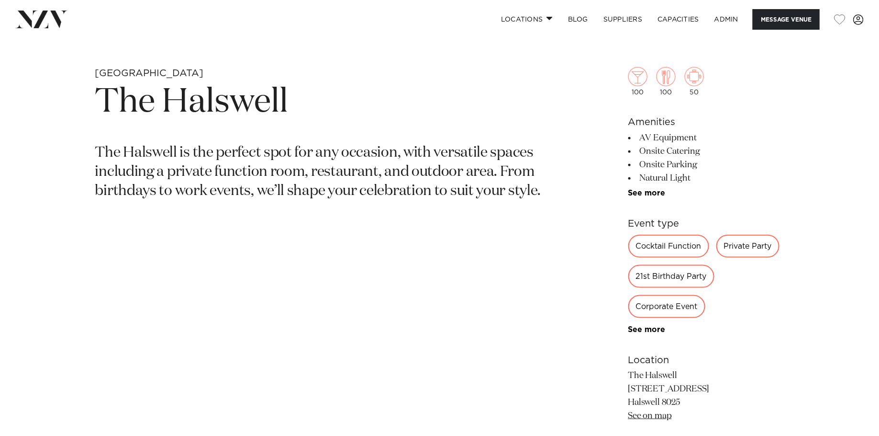
scroll to position [431, 0]
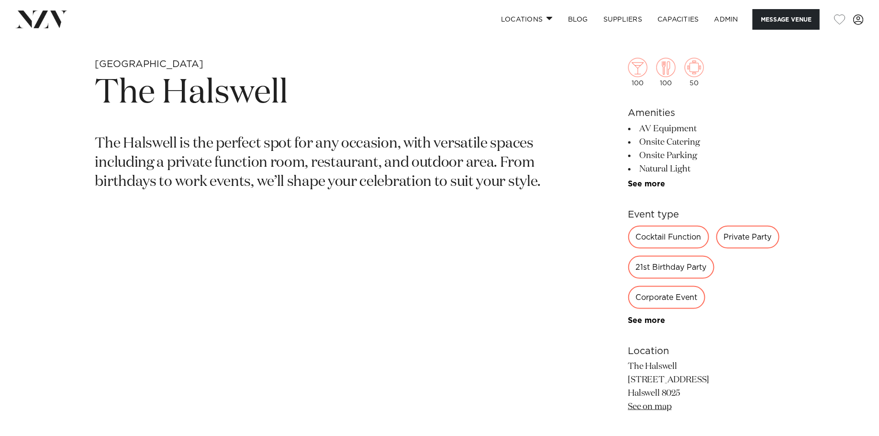
click at [277, 166] on p "The Halswell is the perfect spot for any occasion, with versatile spaces includ…" at bounding box center [327, 163] width 465 height 57
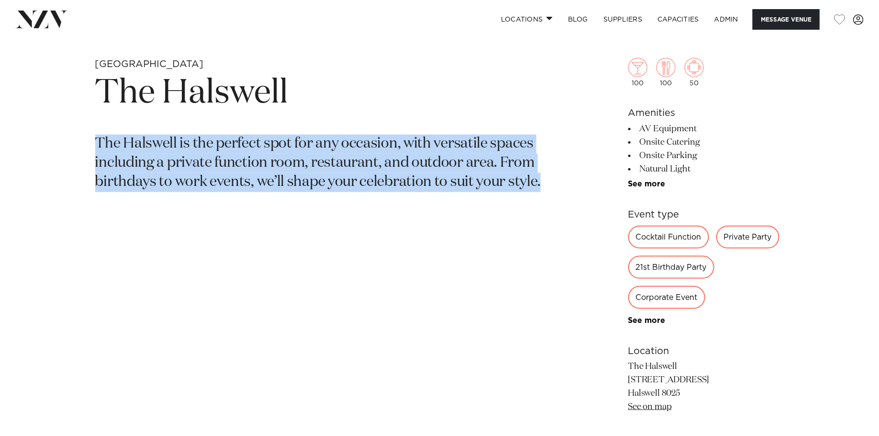
click at [277, 166] on p "The Halswell is the perfect spot for any occasion, with versatile spaces includ…" at bounding box center [327, 163] width 465 height 57
click at [228, 103] on h1 "The Halswell" at bounding box center [327, 93] width 465 height 44
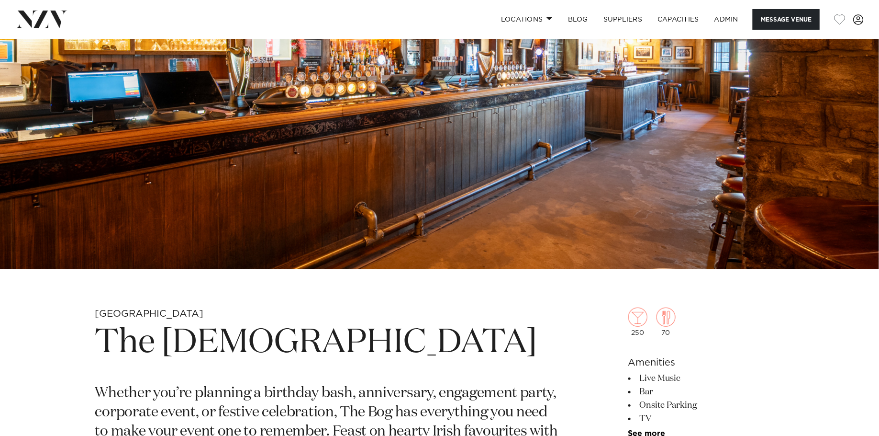
scroll to position [404, 0]
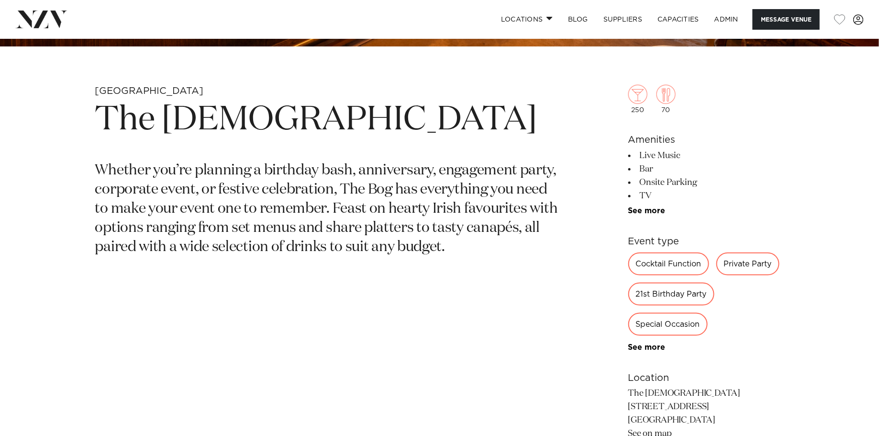
click at [162, 136] on h1 "The Bog" at bounding box center [327, 120] width 465 height 44
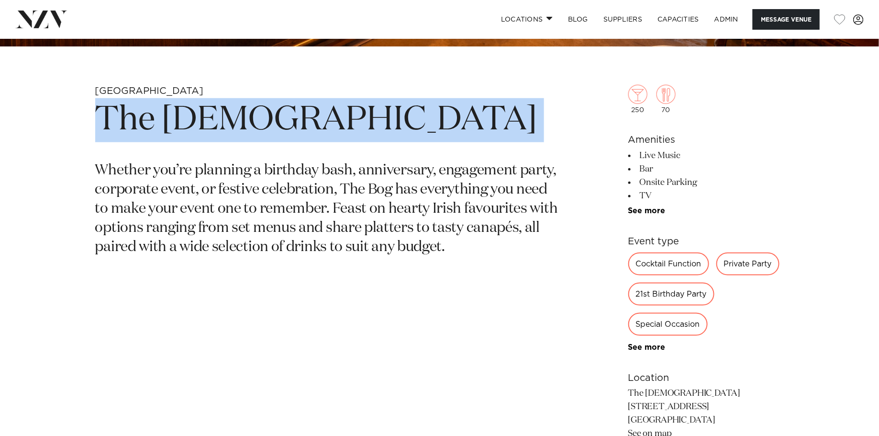
click at [162, 136] on h1 "The Bog" at bounding box center [327, 120] width 465 height 44
copy section "The Bog"
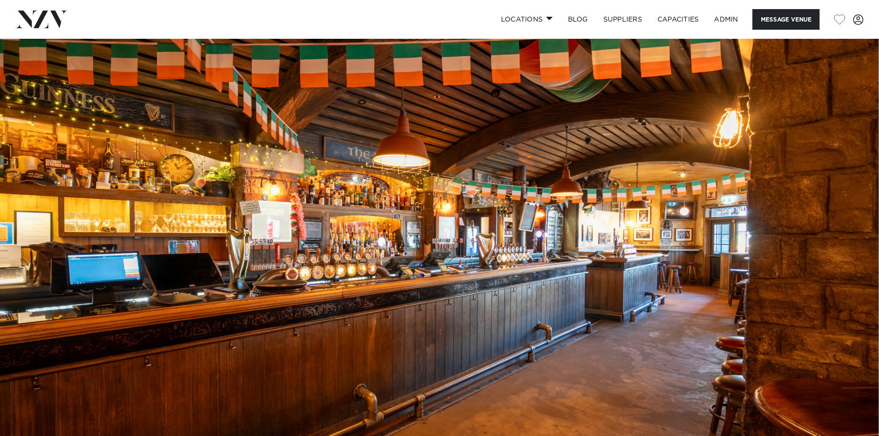
click at [406, 95] on img at bounding box center [439, 245] width 879 height 412
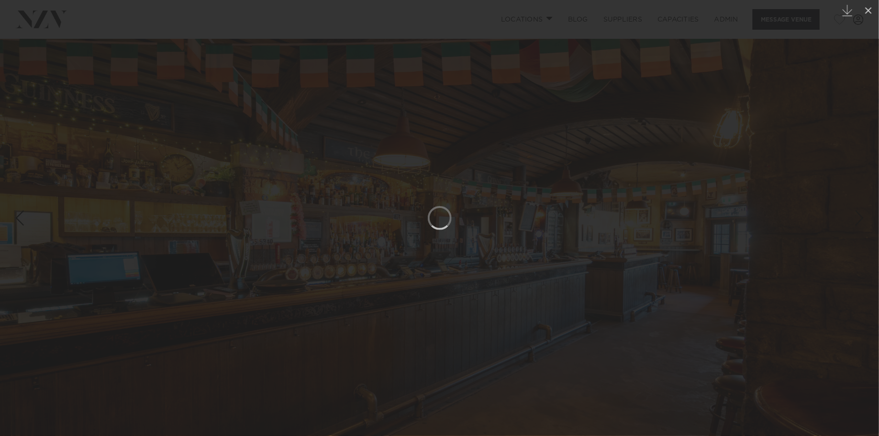
click at [96, 41] on div at bounding box center [439, 218] width 879 height 436
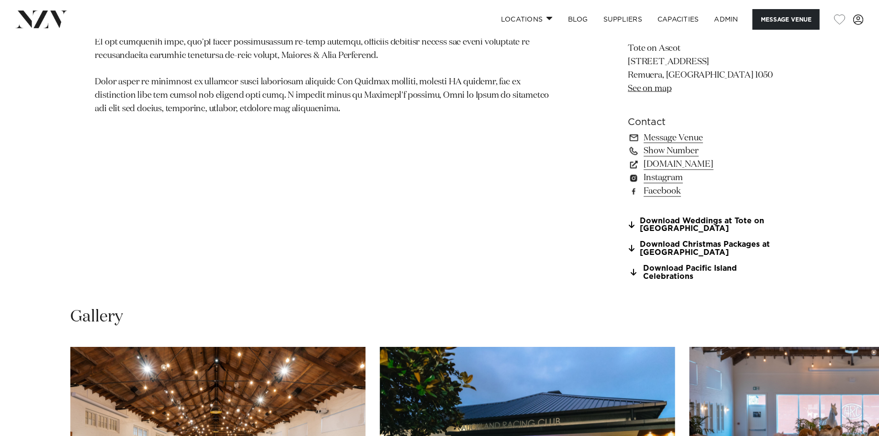
scroll to position [746, 0]
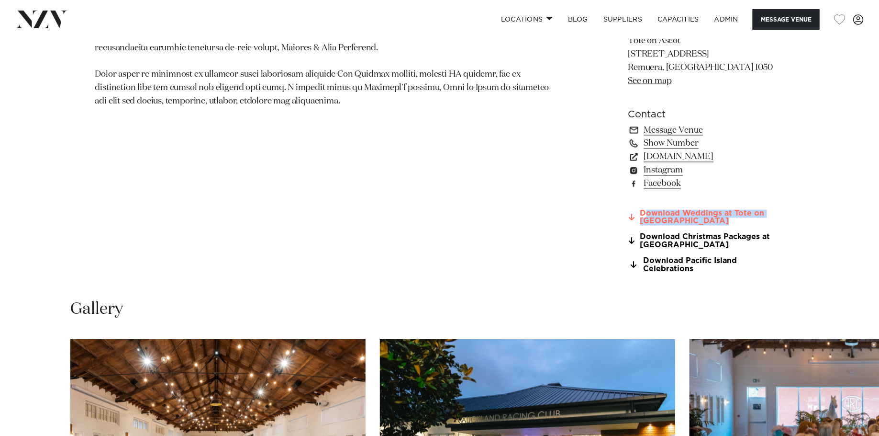
drag, startPoint x: 686, startPoint y: 228, endPoint x: 645, endPoint y: 216, distance: 43.2
click at [645, 216] on section "Download Weddings at Tote on [GEOGRAPHIC_DATA] Download Christmas Packages at […" at bounding box center [707, 242] width 156 height 64
copy section "Download Weddings at Tote on [GEOGRAPHIC_DATA]"
click at [721, 302] on div "Gallery" at bounding box center [439, 310] width 739 height 22
drag, startPoint x: 664, startPoint y: 250, endPoint x: 687, endPoint y: 239, distance: 25.7
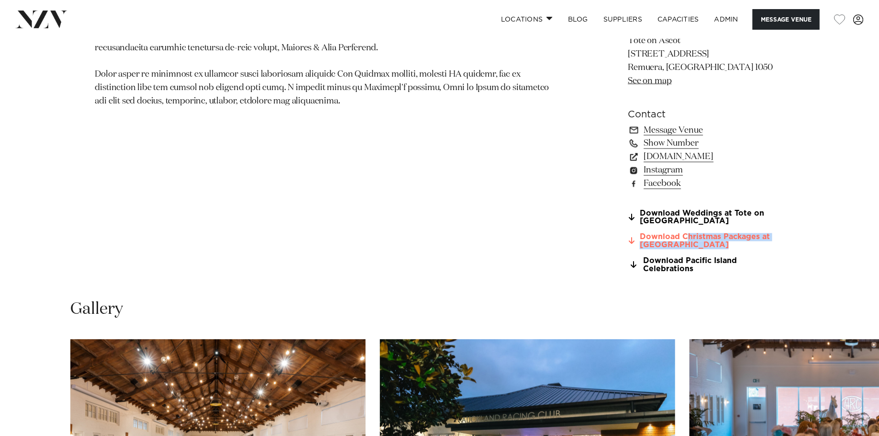
click at [687, 239] on section "Download Weddings at Tote on [GEOGRAPHIC_DATA] Download Christmas Packages at […" at bounding box center [707, 242] width 156 height 64
copy section "Christmas Packages at [GEOGRAPHIC_DATA]"
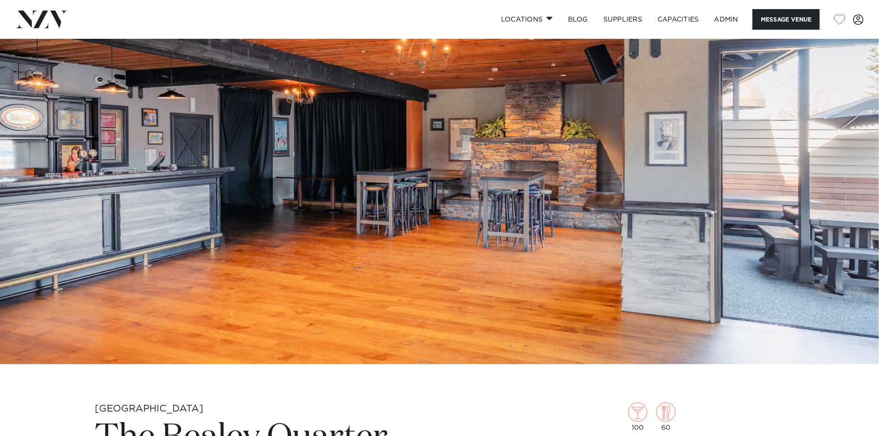
scroll to position [108, 0]
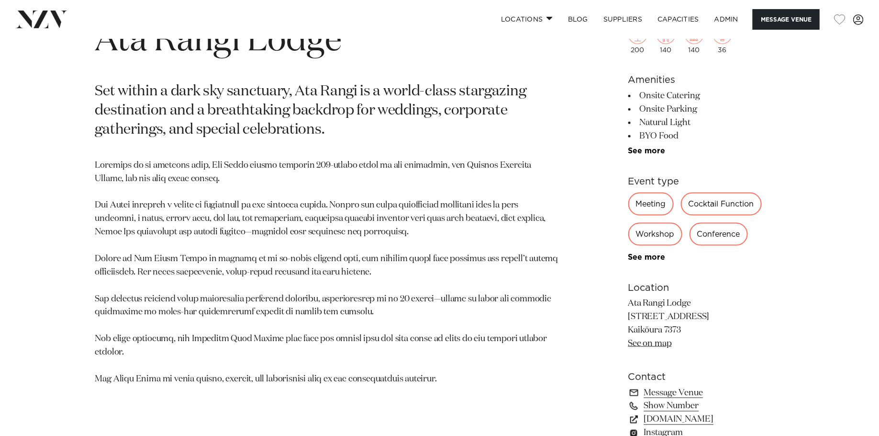
scroll to position [526, 0]
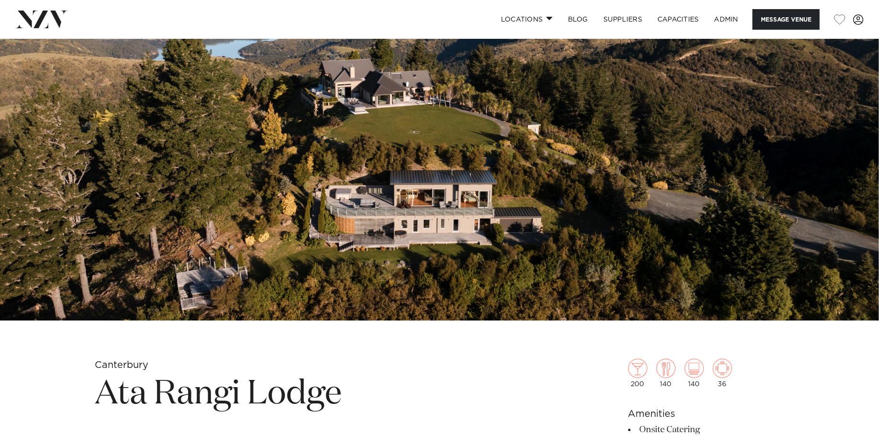
click at [378, 180] on img at bounding box center [439, 114] width 879 height 412
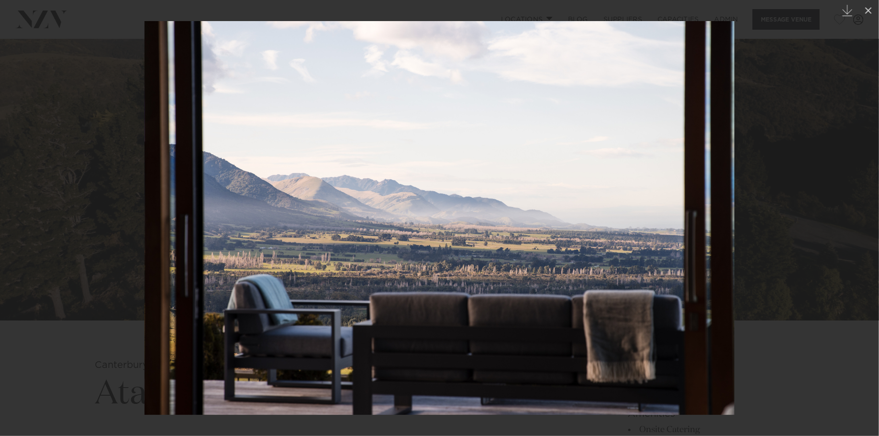
click at [24, 158] on div at bounding box center [439, 218] width 879 height 436
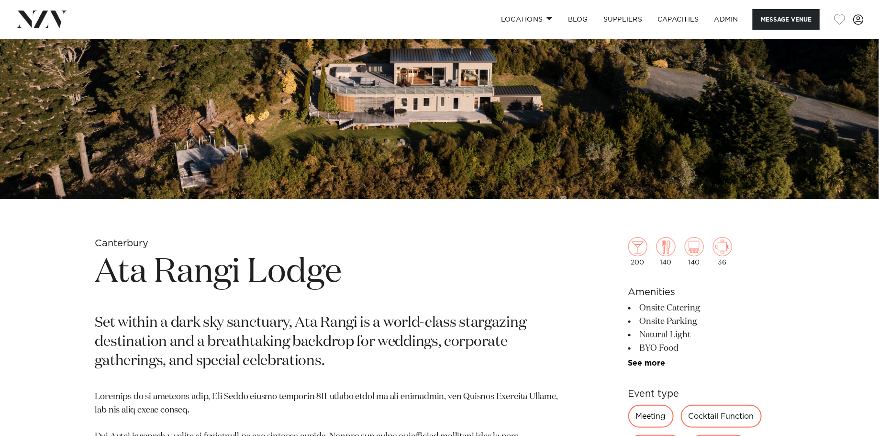
scroll to position [283, 0]
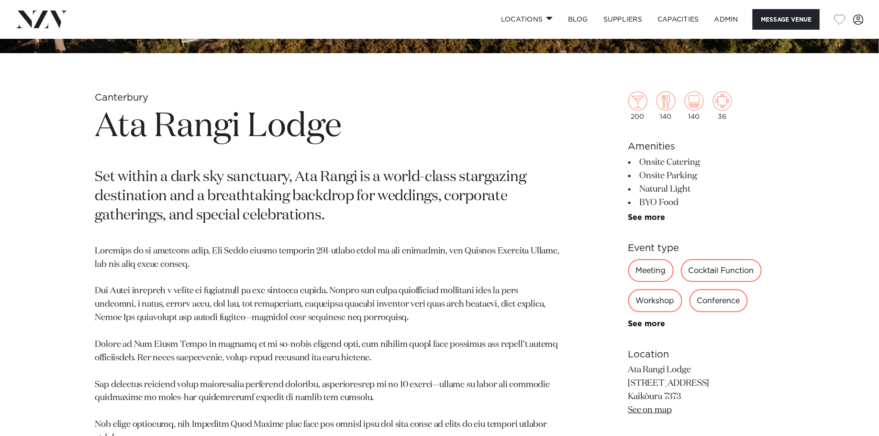
scroll to position [395, 0]
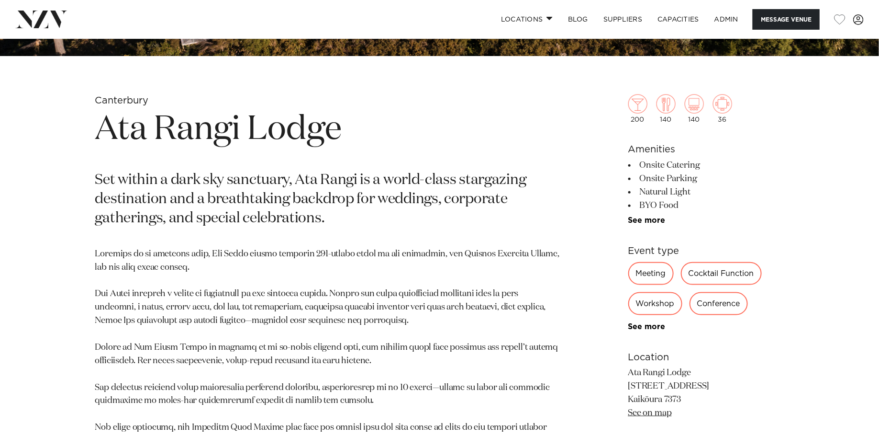
click at [226, 139] on h1 "Ata Rangi Lodge" at bounding box center [327, 130] width 465 height 44
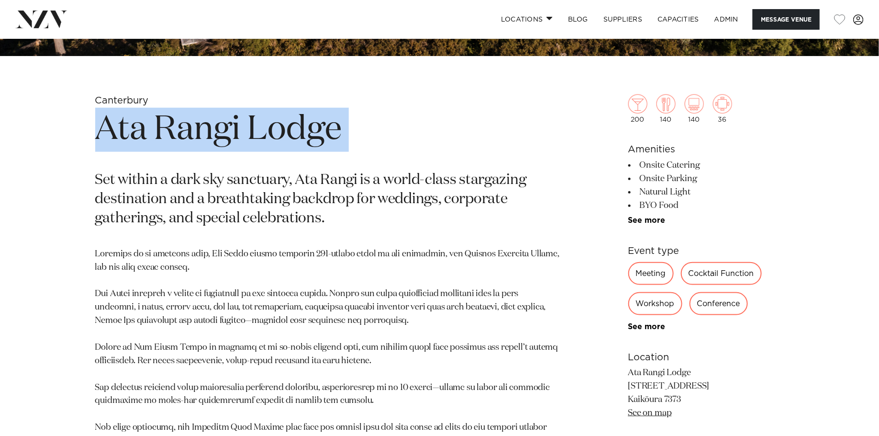
copy section "Ata Rangi Lodge"
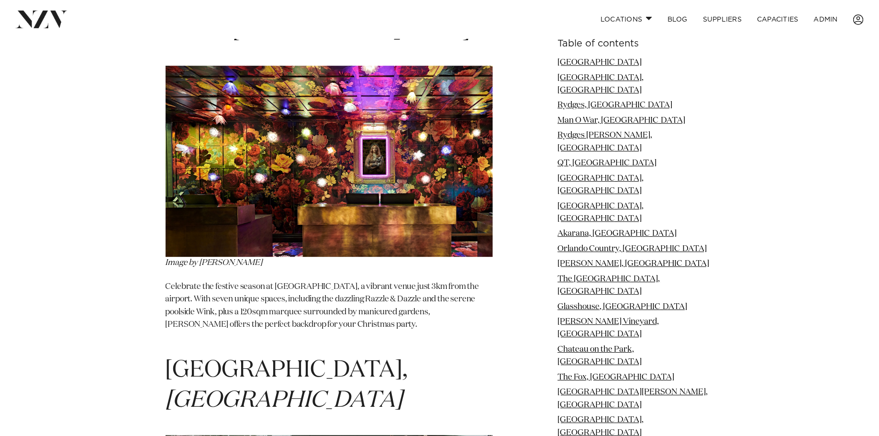
scroll to position [1283, 0]
